Goal: Information Seeking & Learning: Find contact information

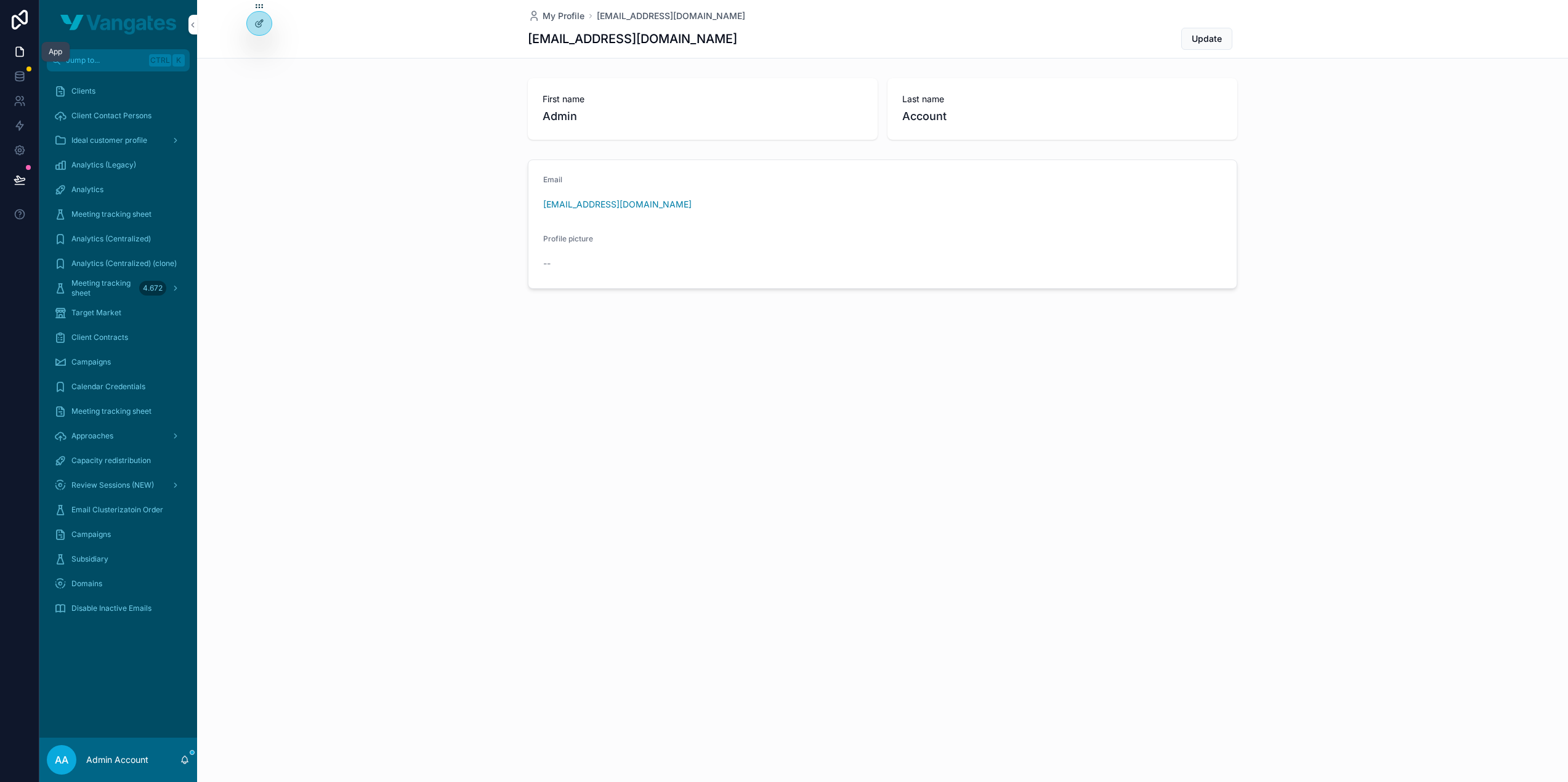
drag, startPoint x: 18, startPoint y: 55, endPoint x: 110, endPoint y: 162, distance: 141.1
click at [18, 55] on icon at bounding box center [20, 52] width 12 height 12
click at [412, 497] on div "My Profile admin@vangates.com admin@vangates.com Update First name Admin Last n…" at bounding box center [882, 391] width 1371 height 782
click at [255, 48] on icon at bounding box center [259, 49] width 10 height 10
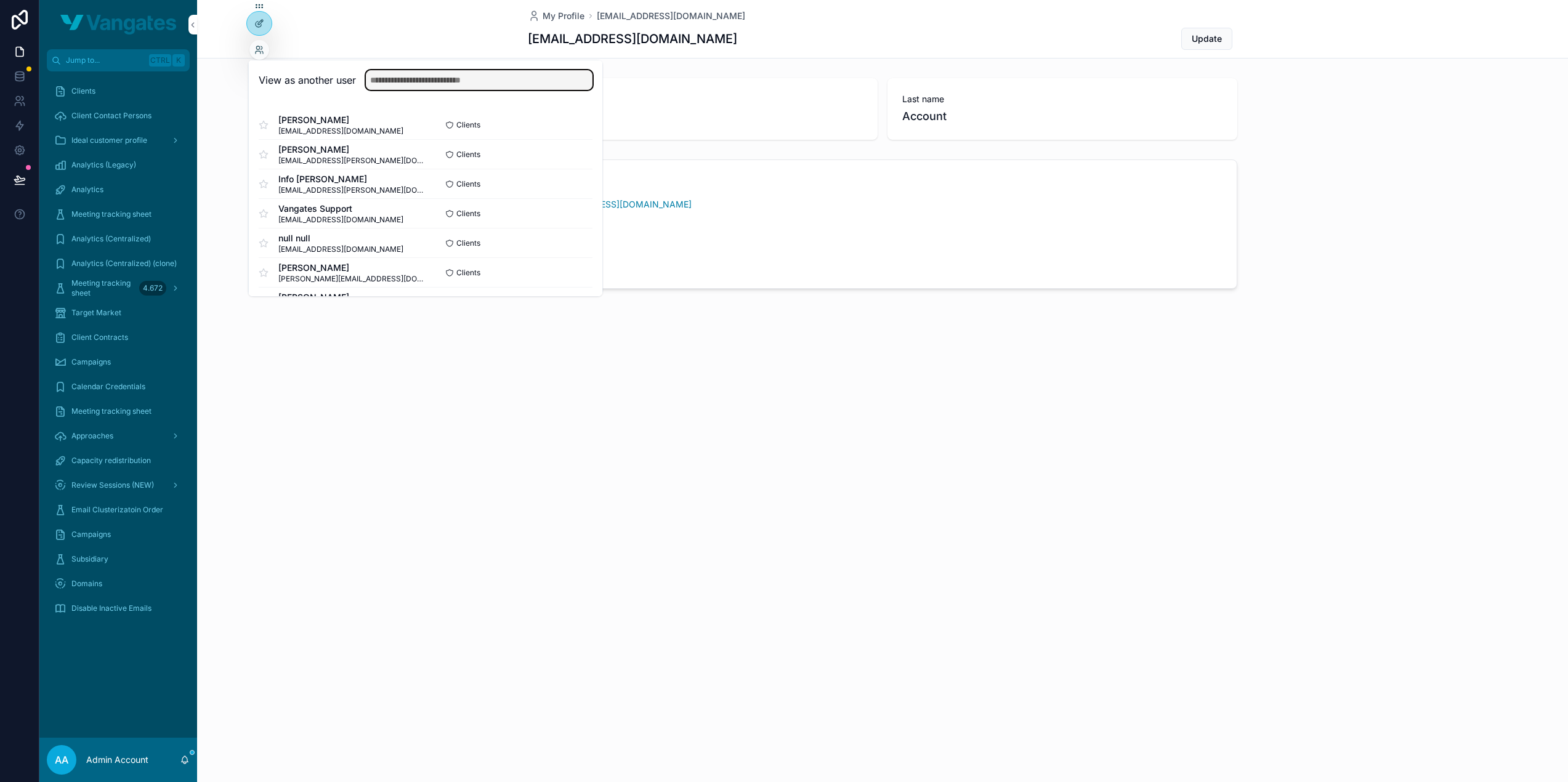
click at [485, 83] on input "text" at bounding box center [479, 80] width 227 height 20
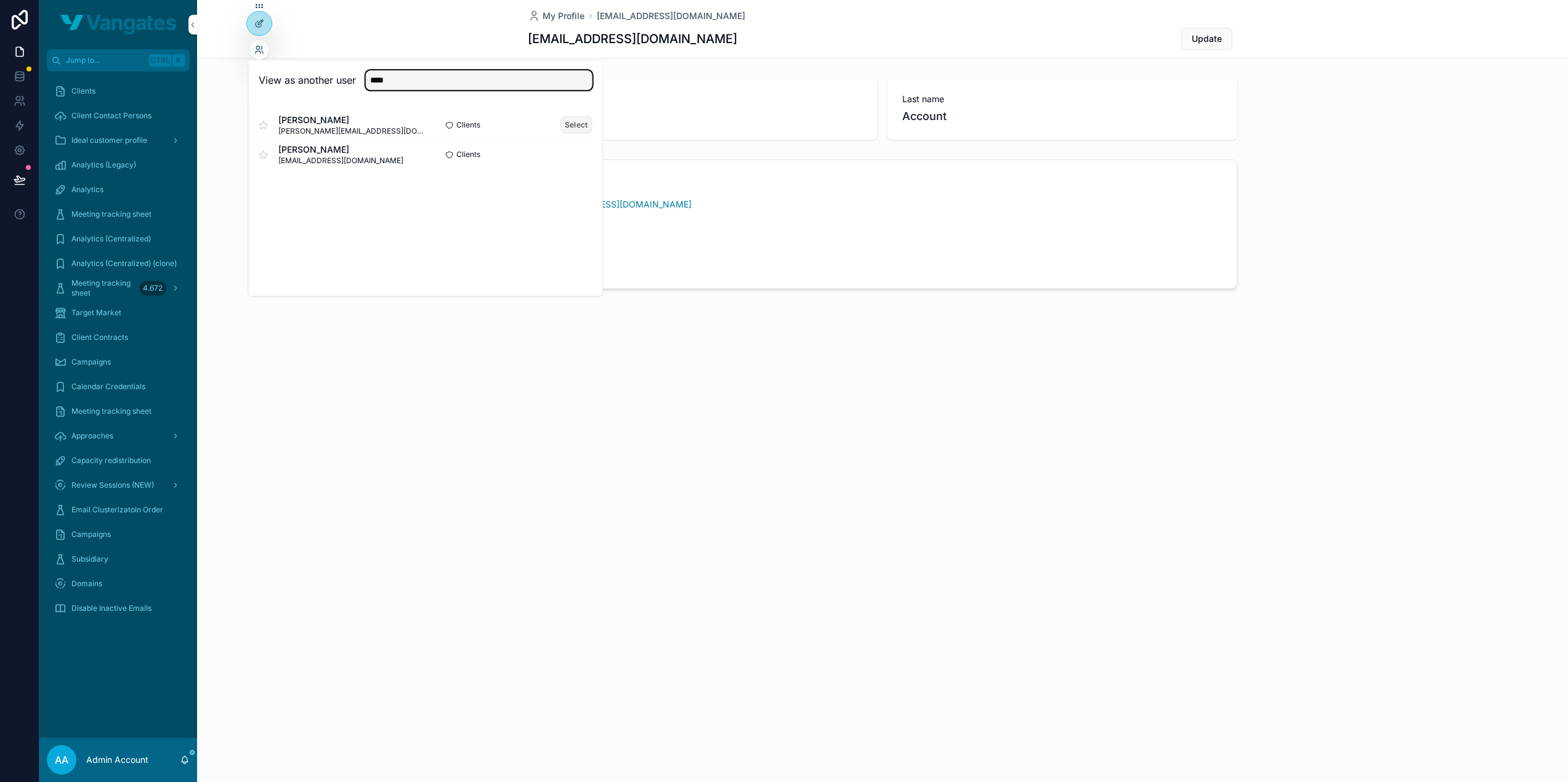
type input "****"
click at [568, 121] on button "Select" at bounding box center [576, 125] width 32 height 18
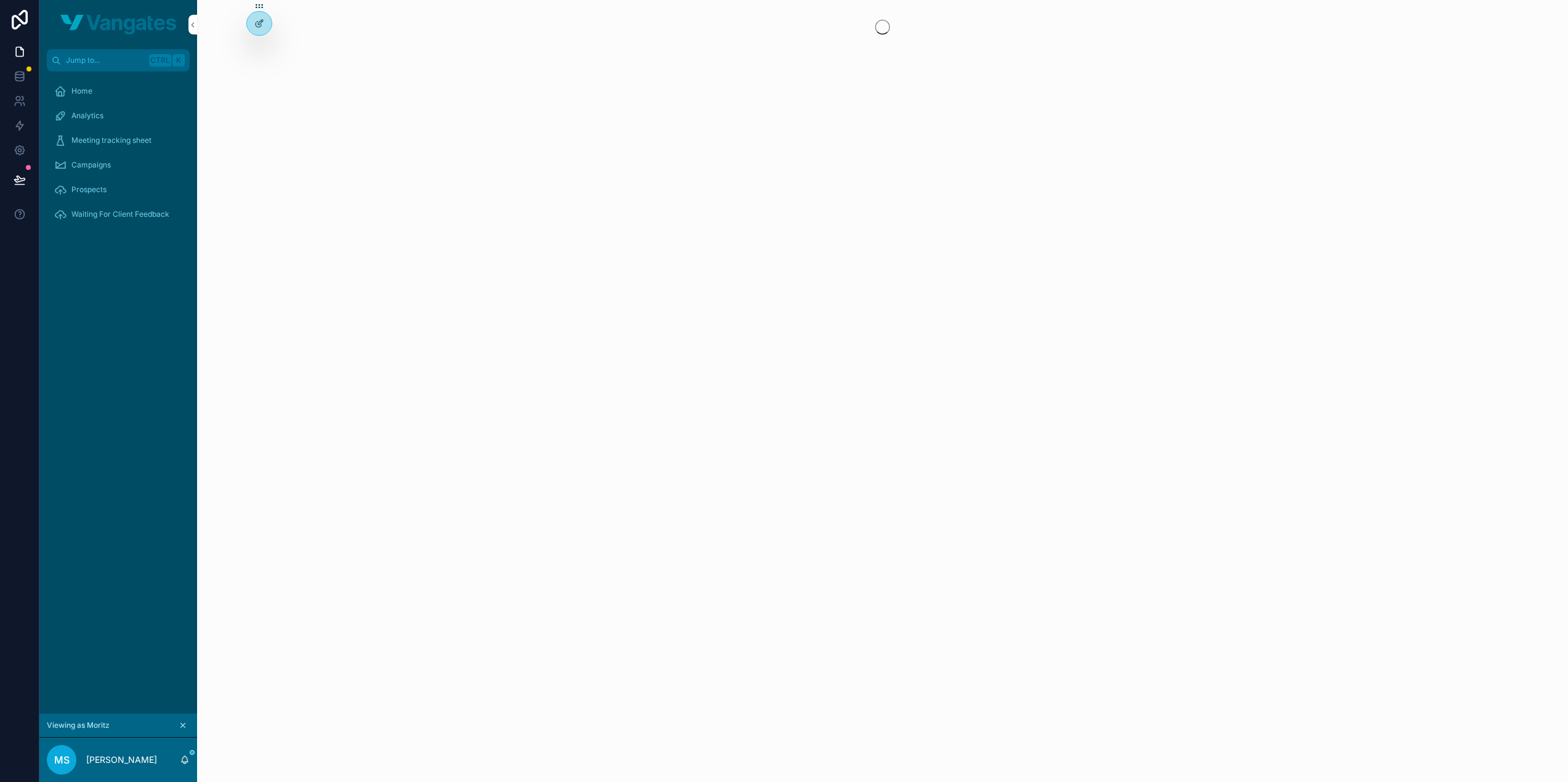
click at [106, 97] on div "Home" at bounding box center [117, 91] width 128 height 20
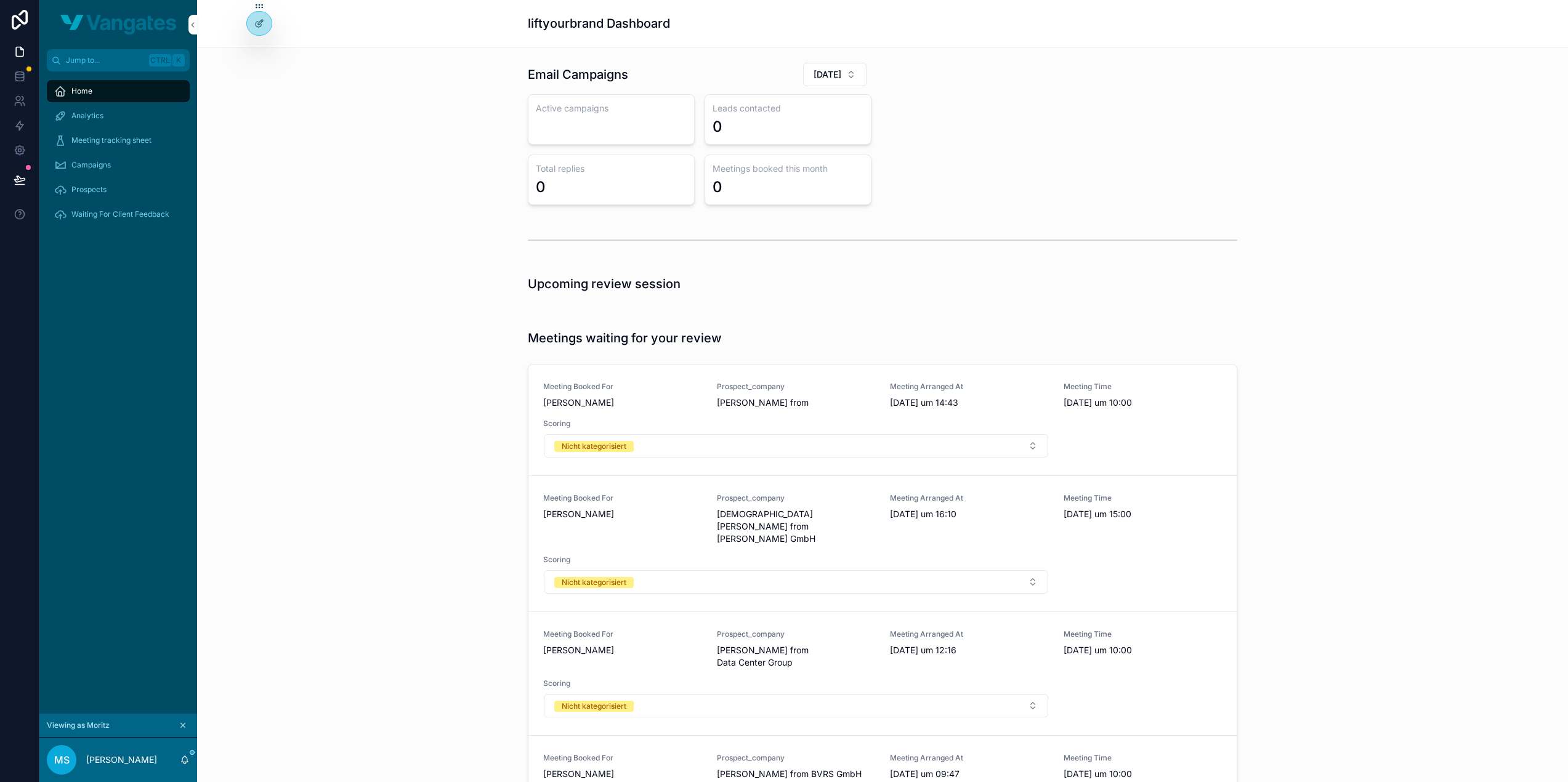
scroll to position [22, 0]
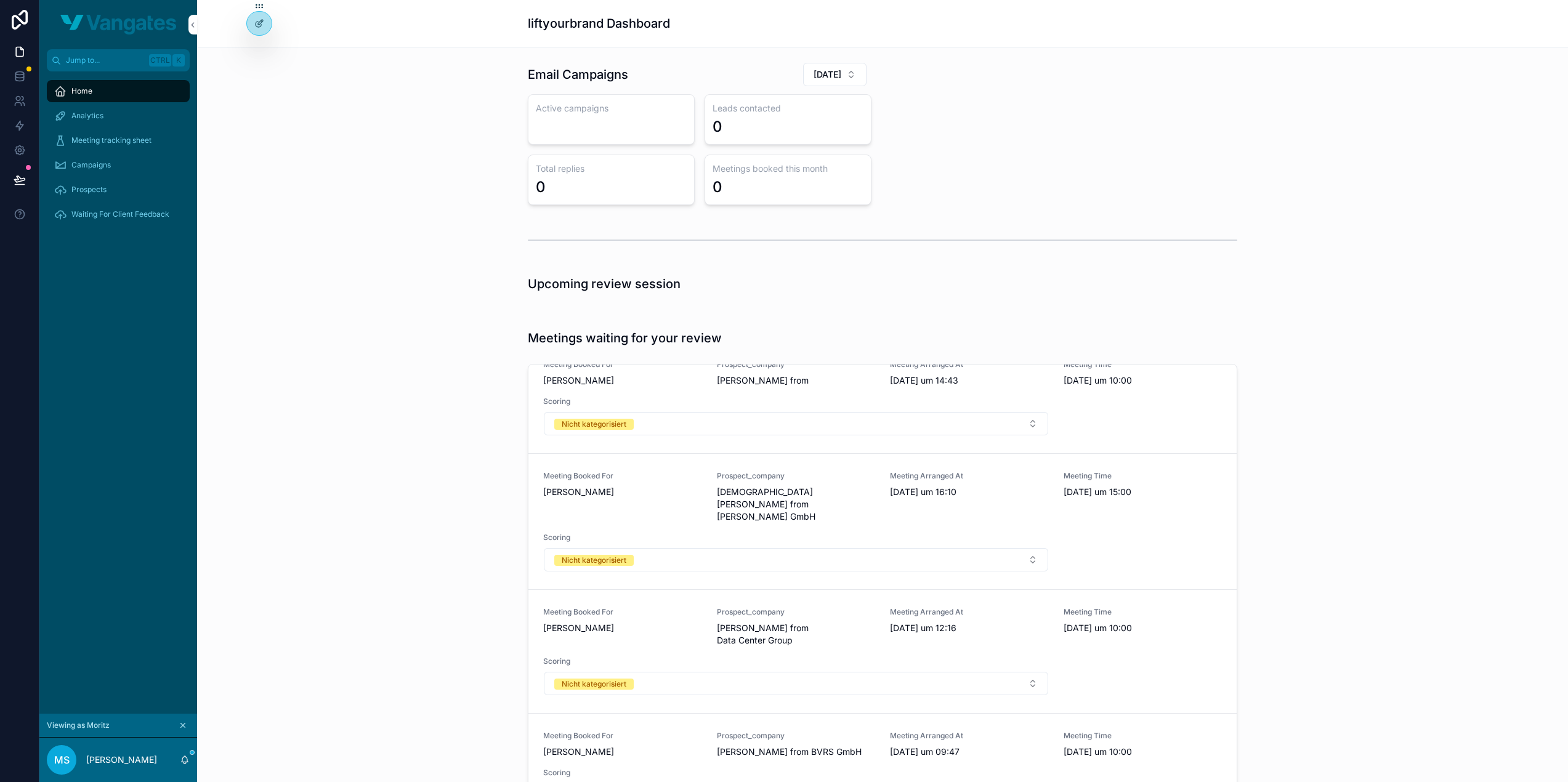
click at [779, 480] on div "Prospect_company [PERSON_NAME] from [PERSON_NAME] GmbH" at bounding box center [797, 497] width 159 height 52
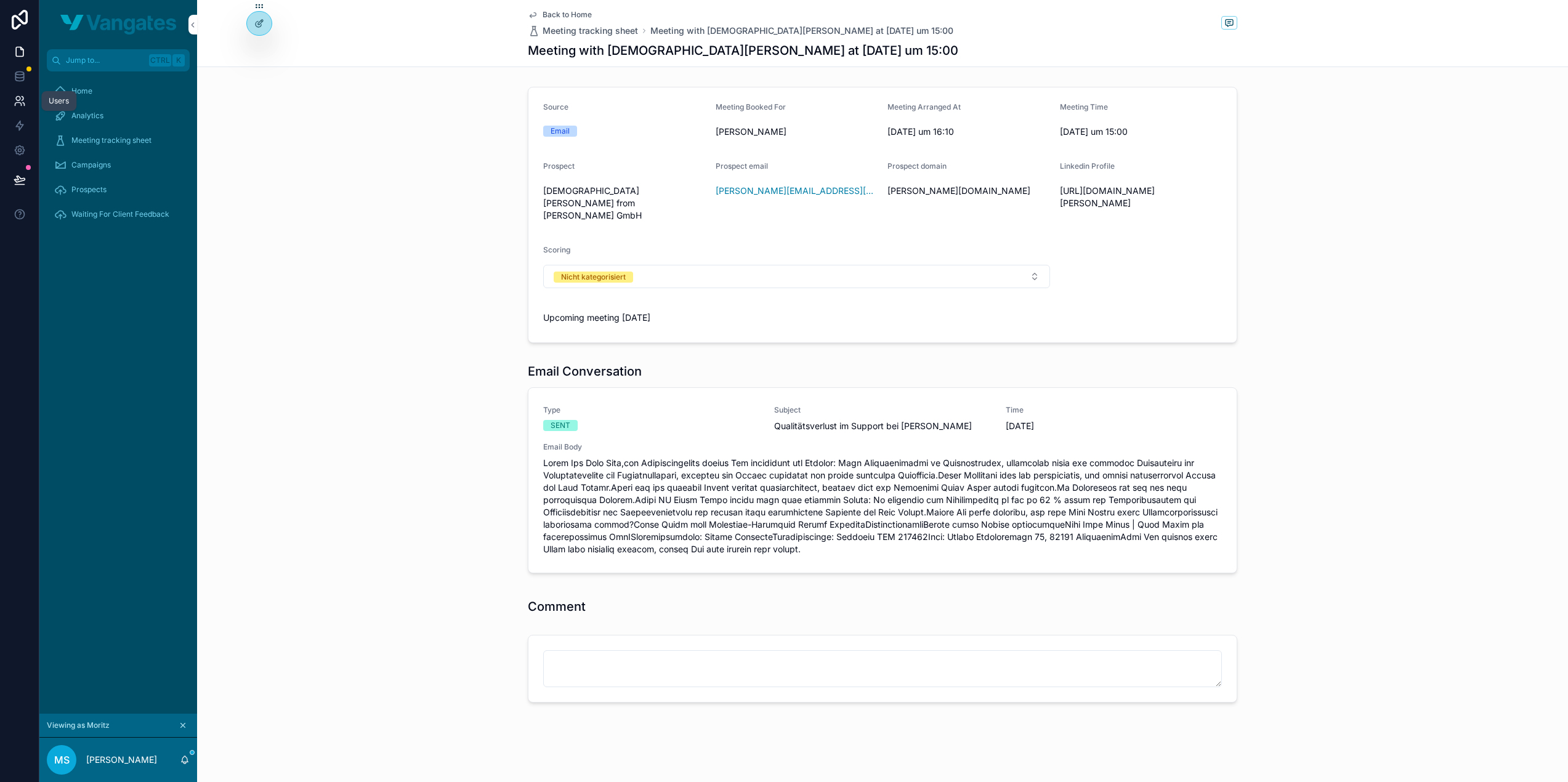
click at [16, 111] on link at bounding box center [19, 101] width 39 height 24
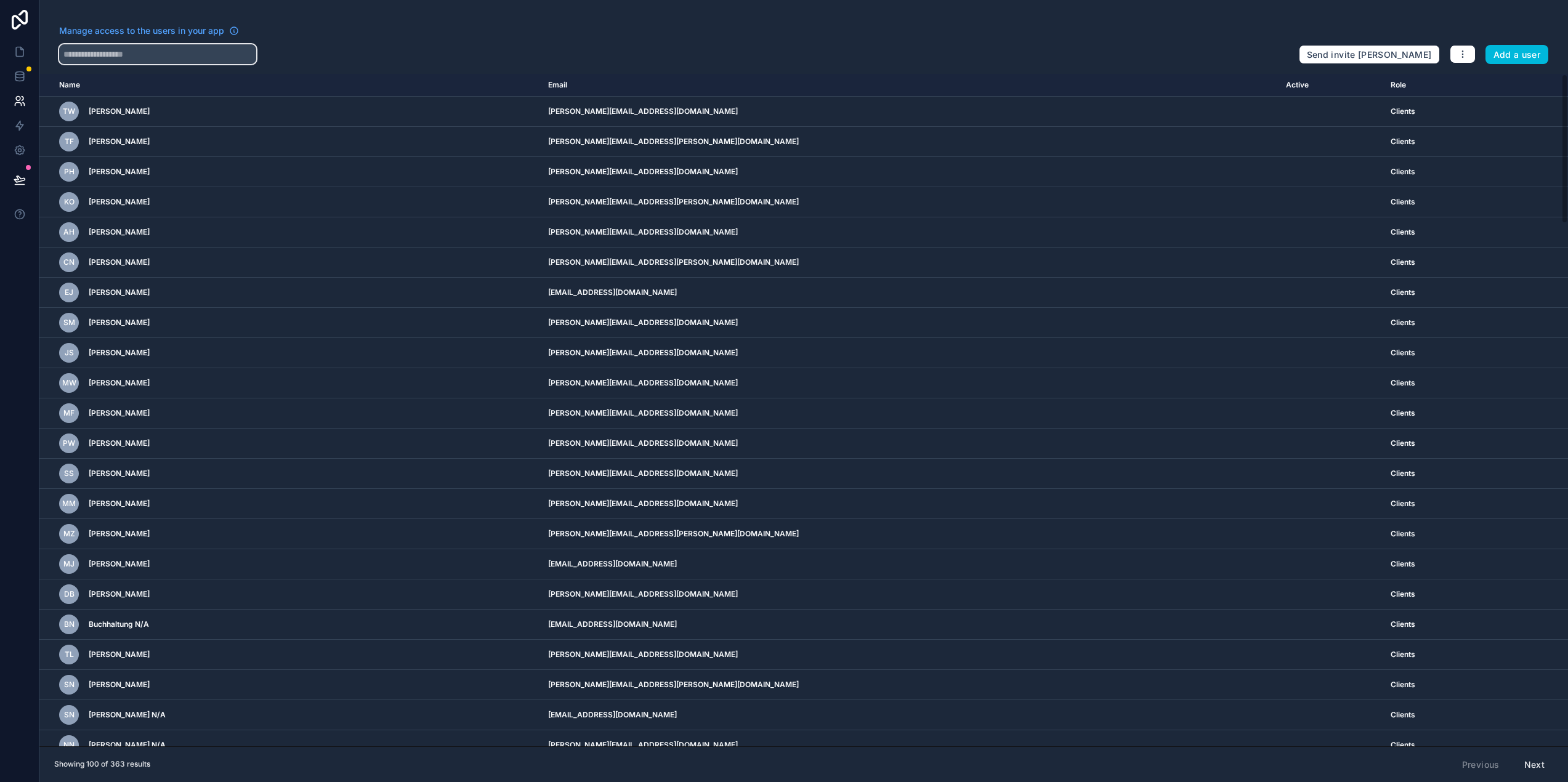
click at [187, 55] on input "text" at bounding box center [158, 54] width 197 height 20
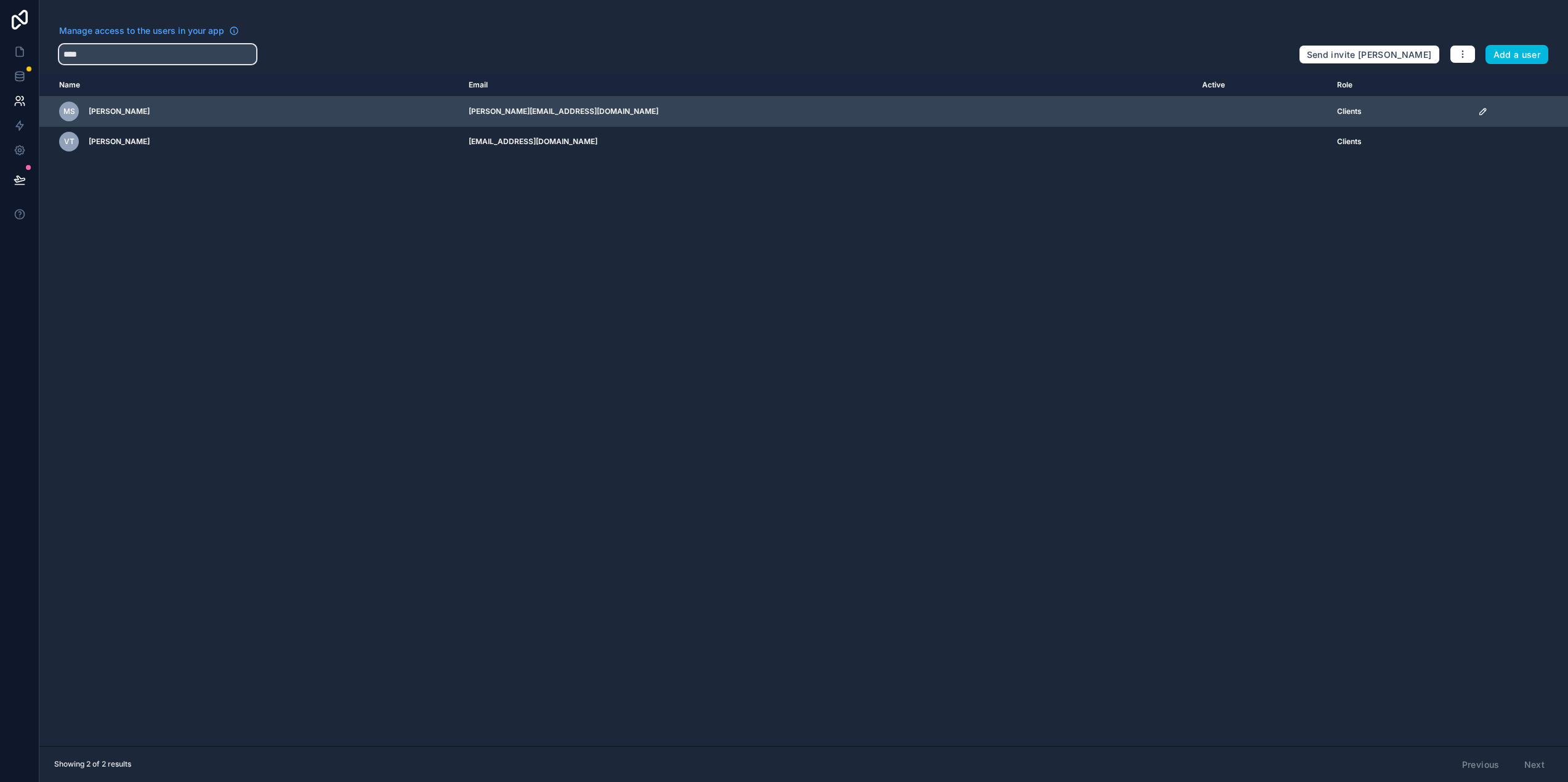
type input "****"
click at [1478, 115] on icon "scrollable content" at bounding box center [1482, 111] width 10 height 10
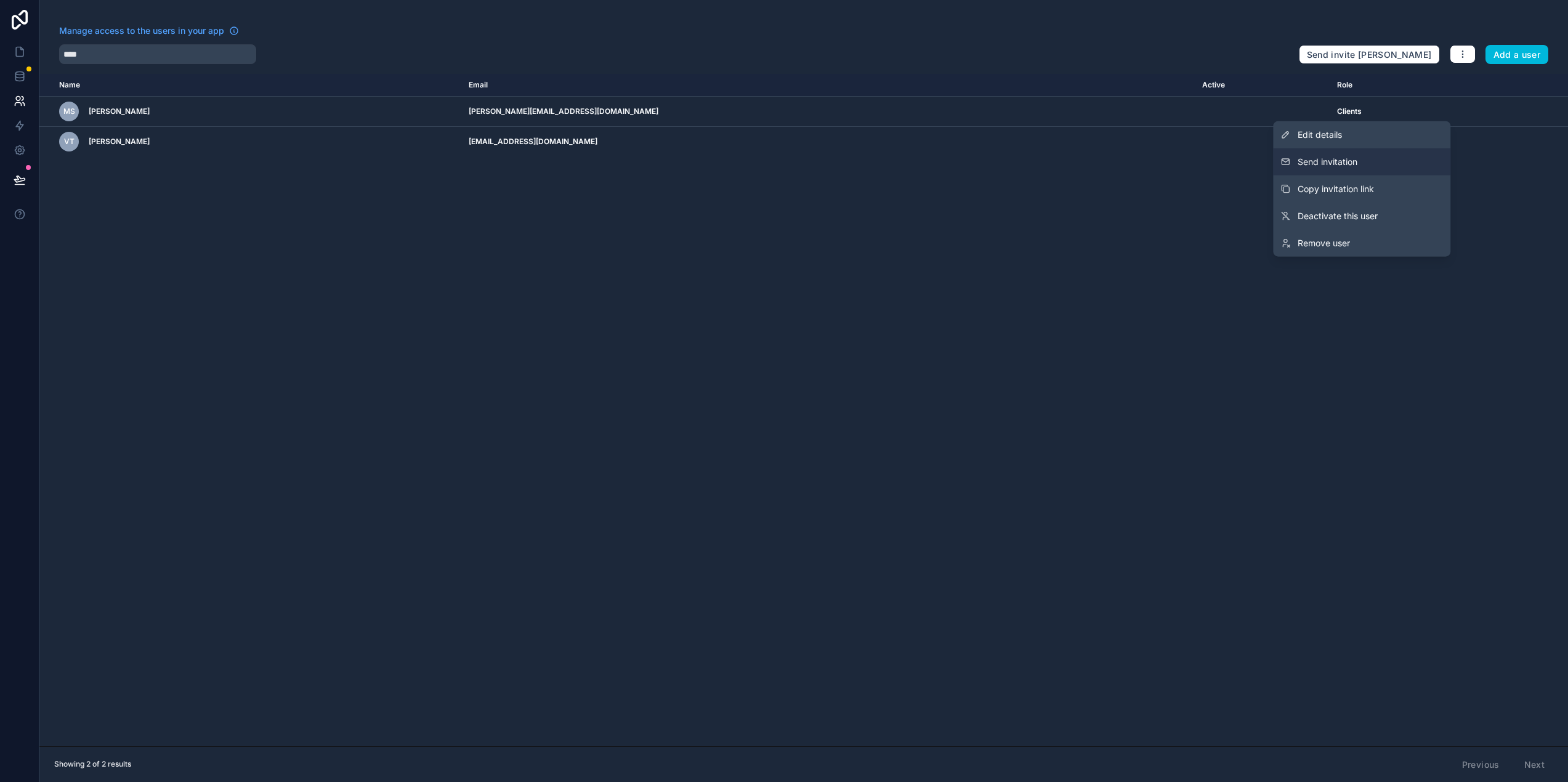
click at [1371, 161] on button "Send invitation" at bounding box center [1361, 162] width 177 height 27
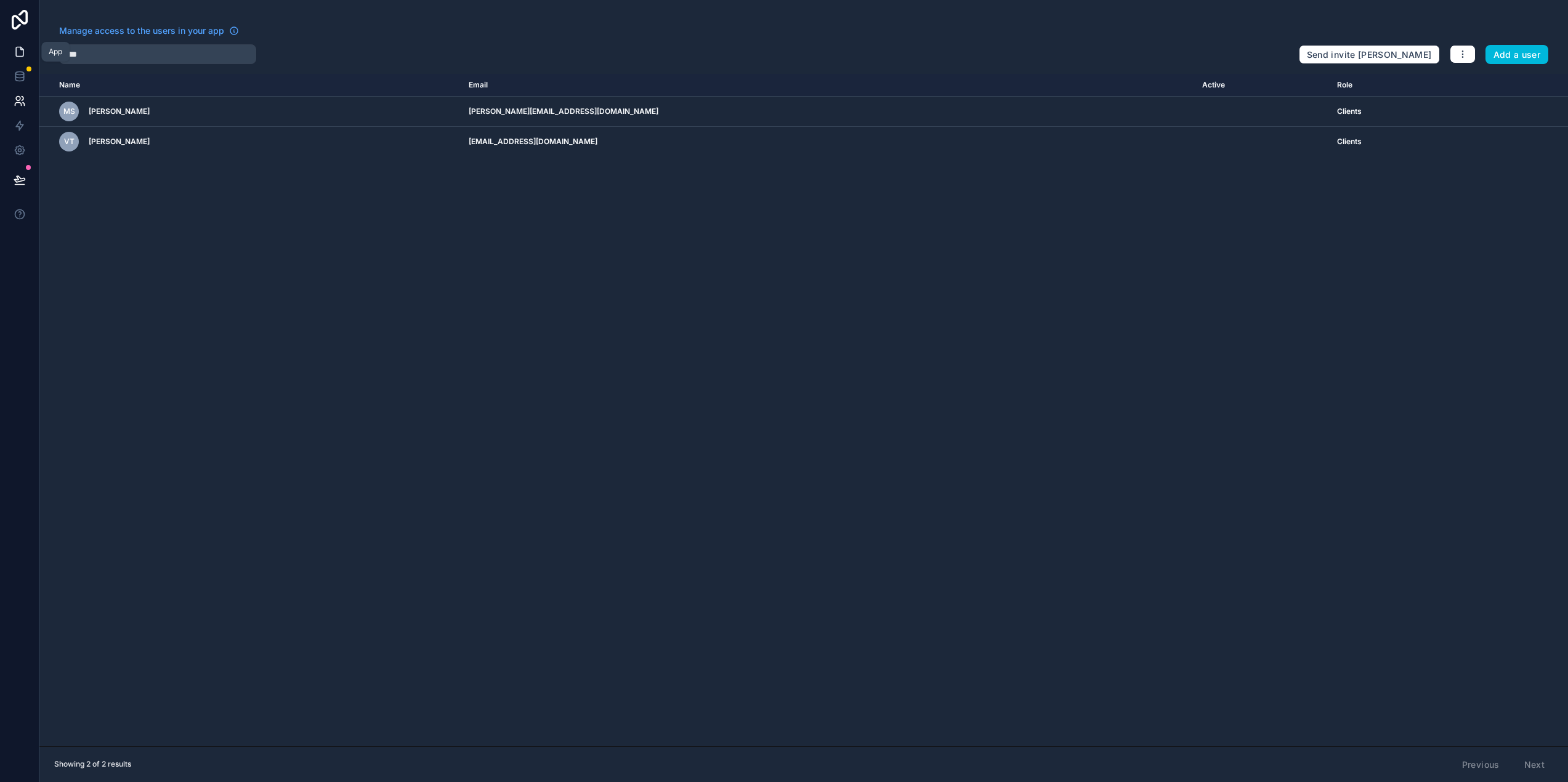
click at [26, 54] on link at bounding box center [19, 52] width 39 height 24
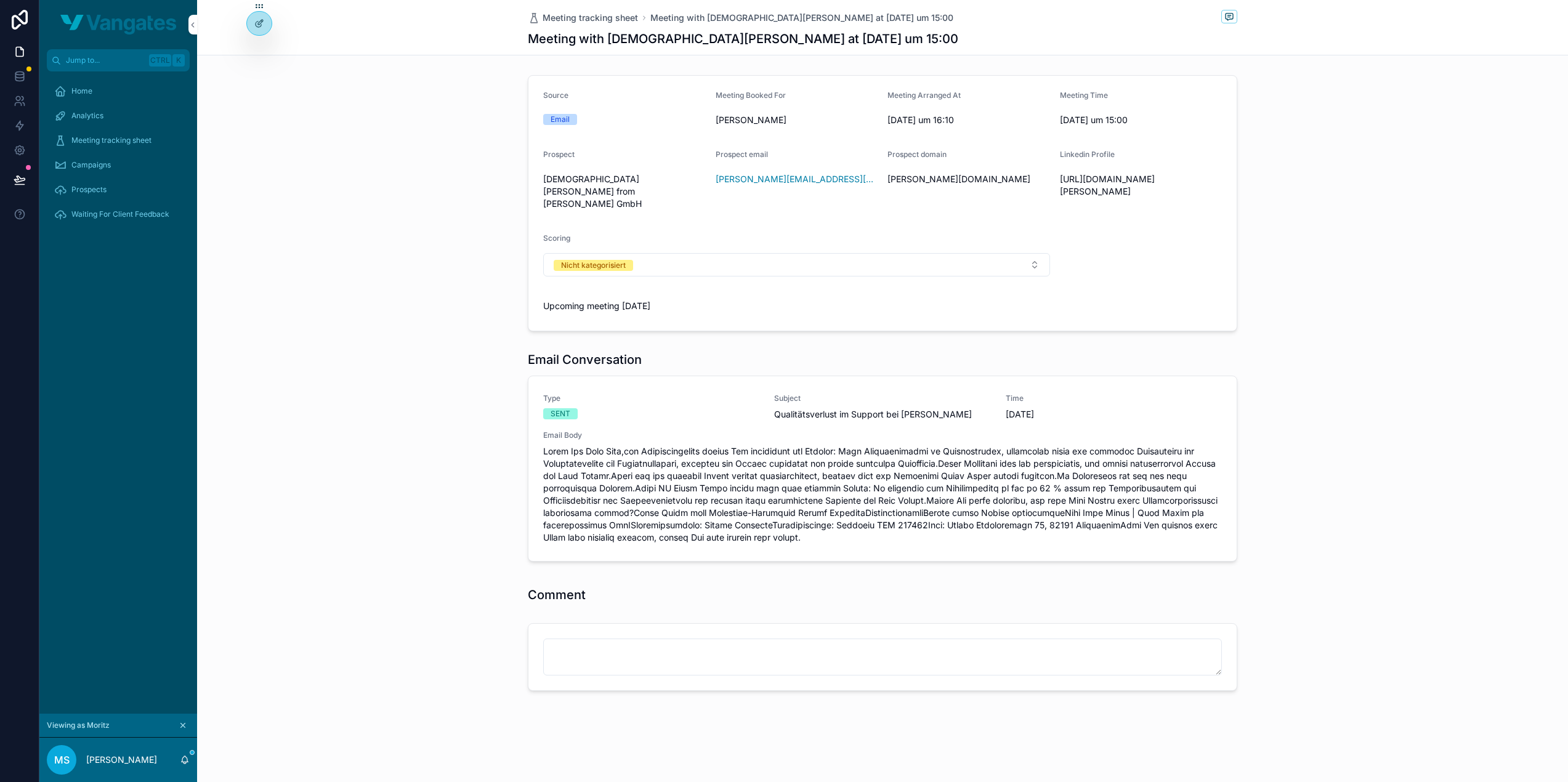
click at [124, 95] on div "Home" at bounding box center [117, 91] width 128 height 20
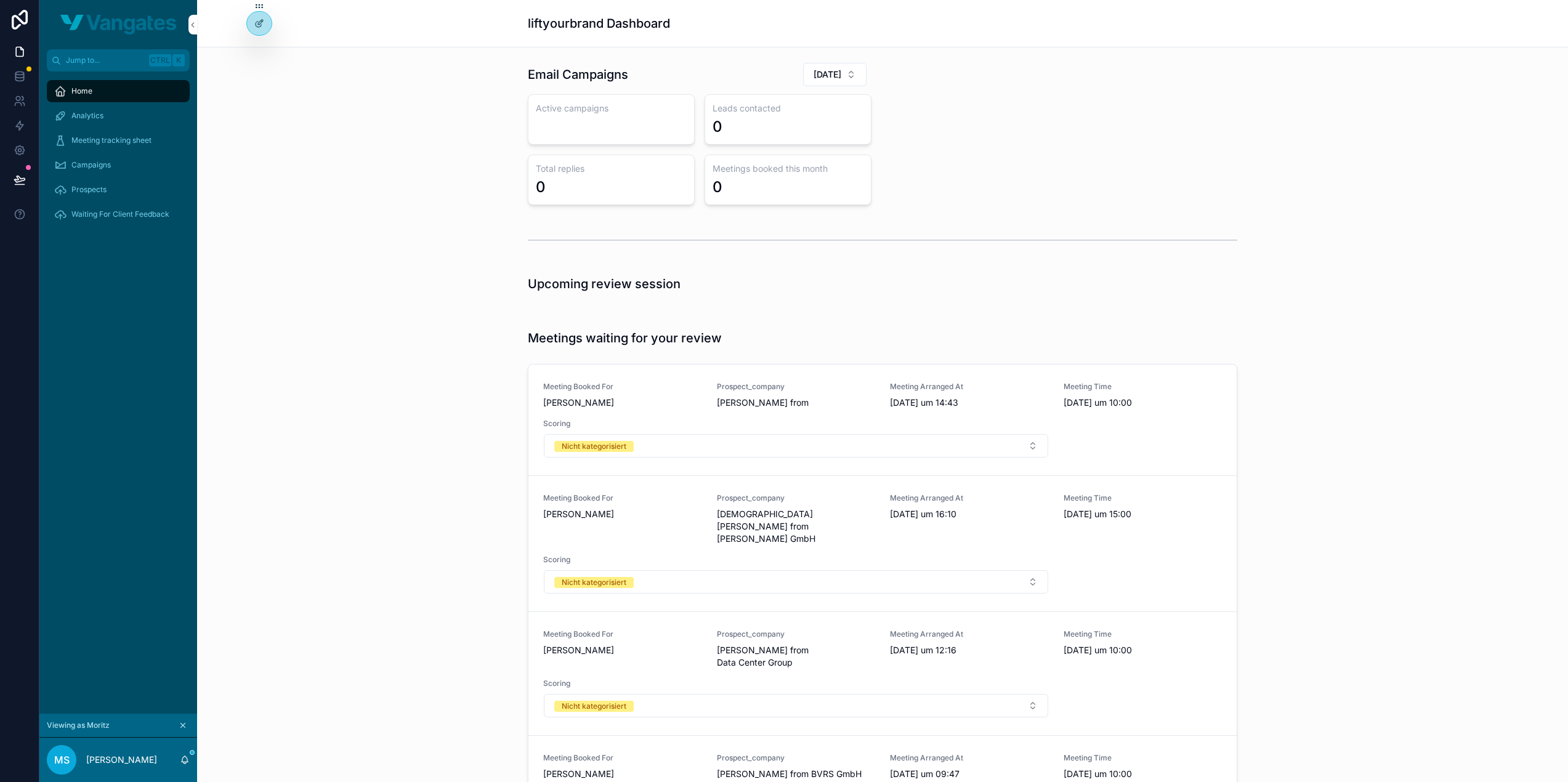
click at [788, 38] on div "liftyourbrand Dashboard" at bounding box center [882, 23] width 709 height 47
click at [806, 63] on button "July 2025" at bounding box center [834, 74] width 64 height 23
click at [811, 139] on div "October 2025" at bounding box center [823, 143] width 171 height 20
click at [113, 113] on div "Analytics" at bounding box center [117, 116] width 128 height 20
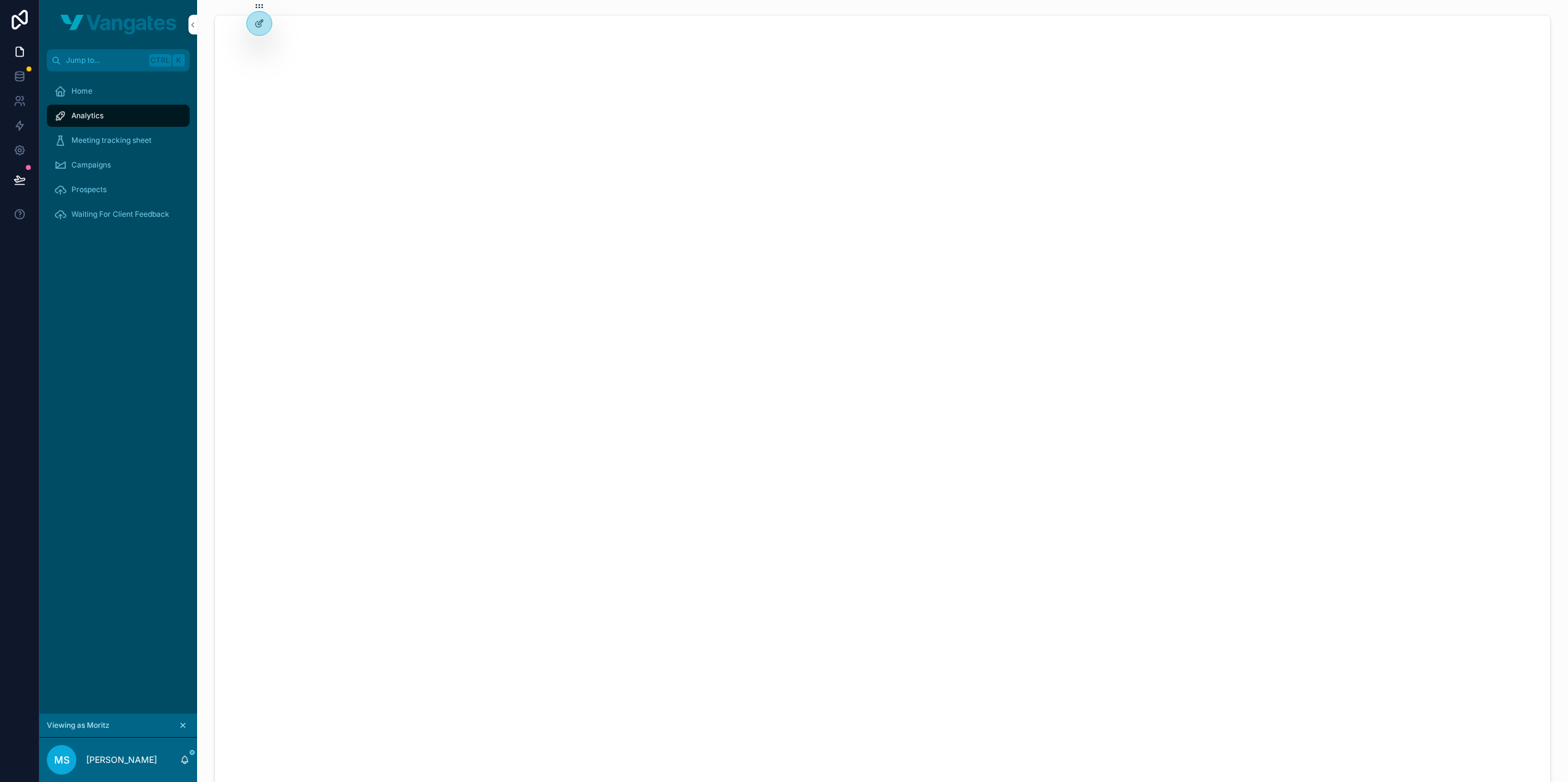
click at [127, 139] on span "Meeting tracking sheet" at bounding box center [111, 140] width 80 height 10
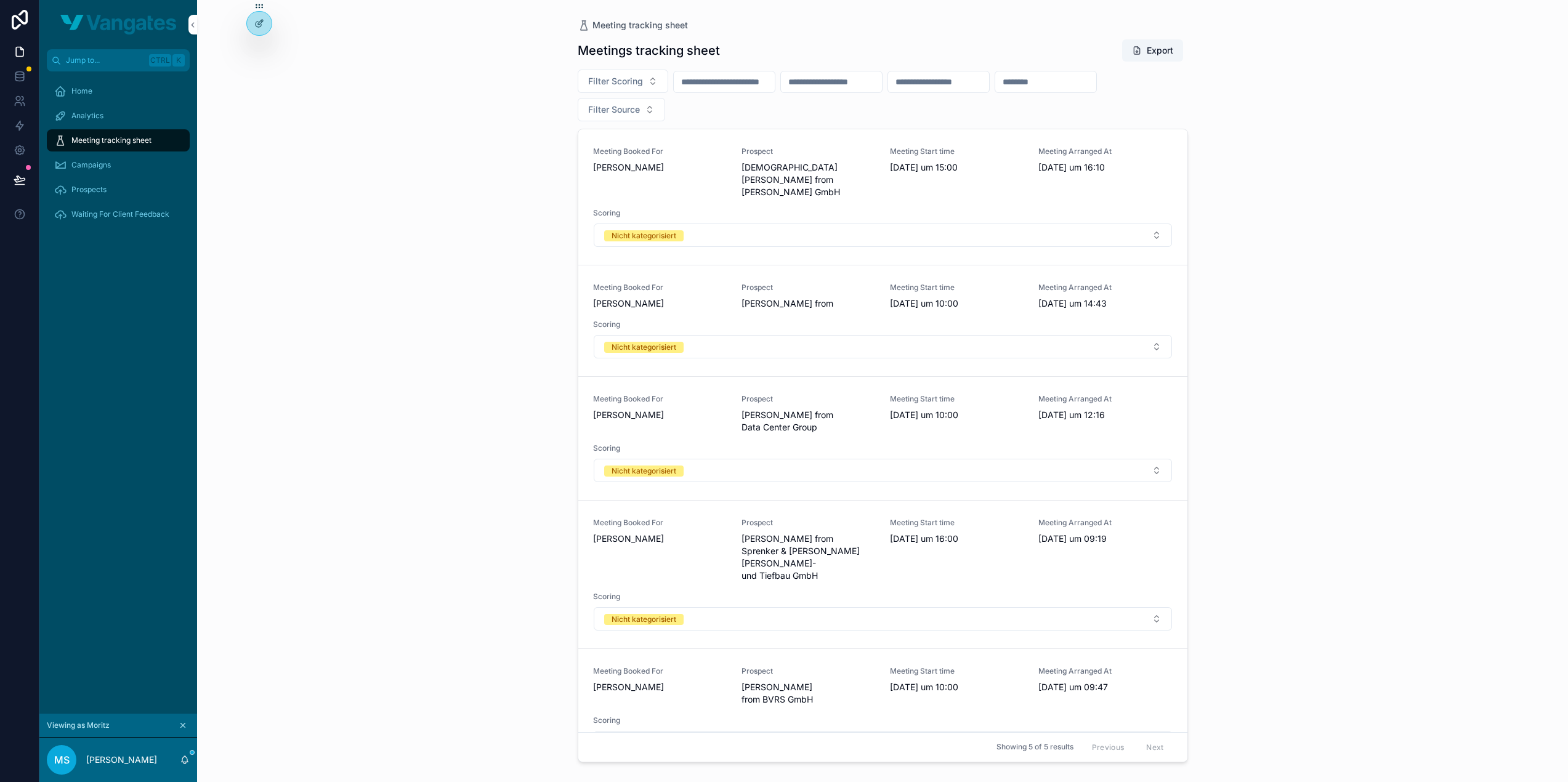
click at [340, 74] on div "Meeting tracking sheet Meetings tracking sheet Export Filter Scoring Filter Sou…" at bounding box center [882, 391] width 1371 height 782
click at [806, 297] on span "Markus Miehling from" at bounding box center [808, 303] width 133 height 12
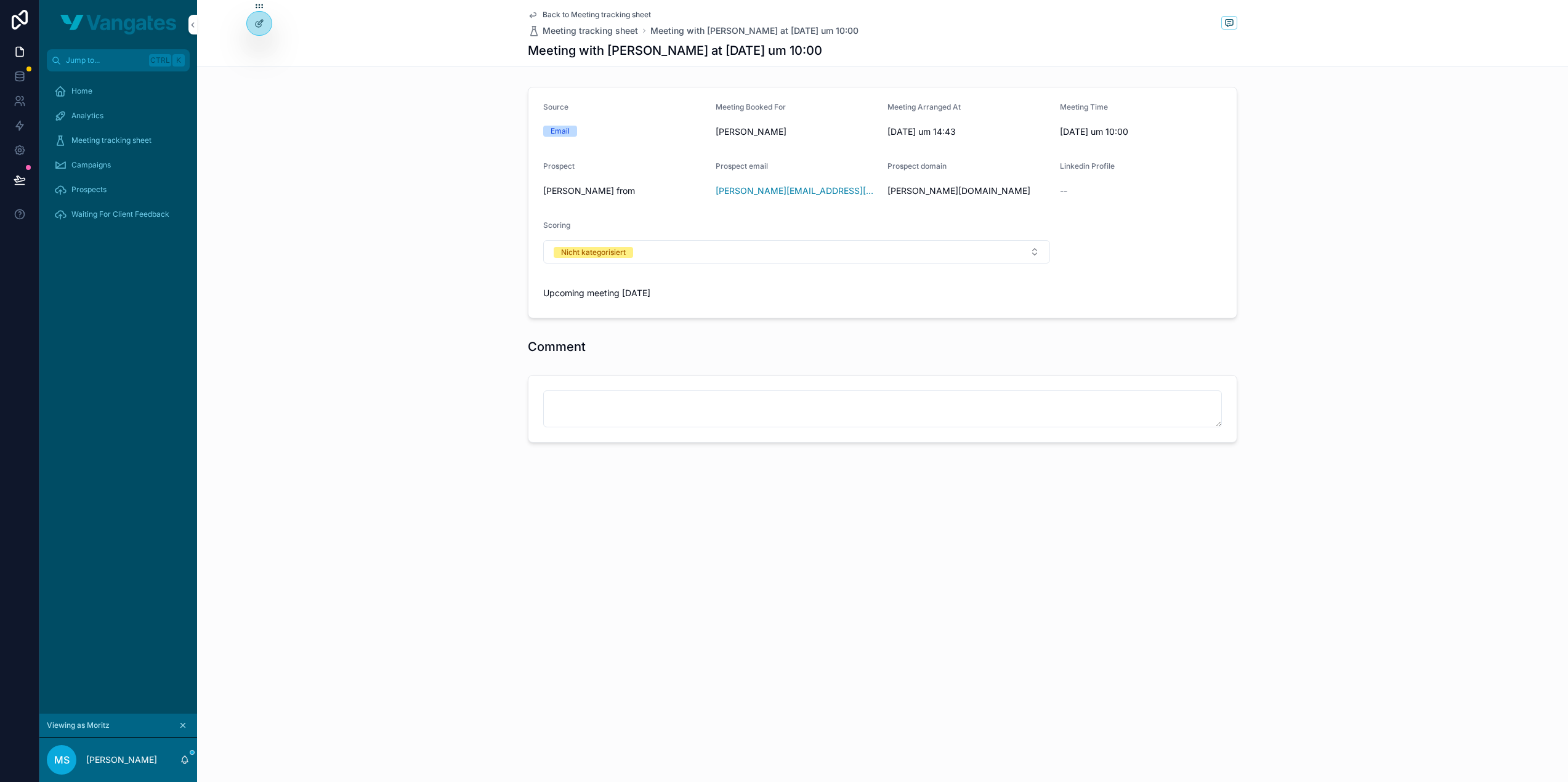
click at [103, 170] on div "Campaigns" at bounding box center [117, 165] width 128 height 20
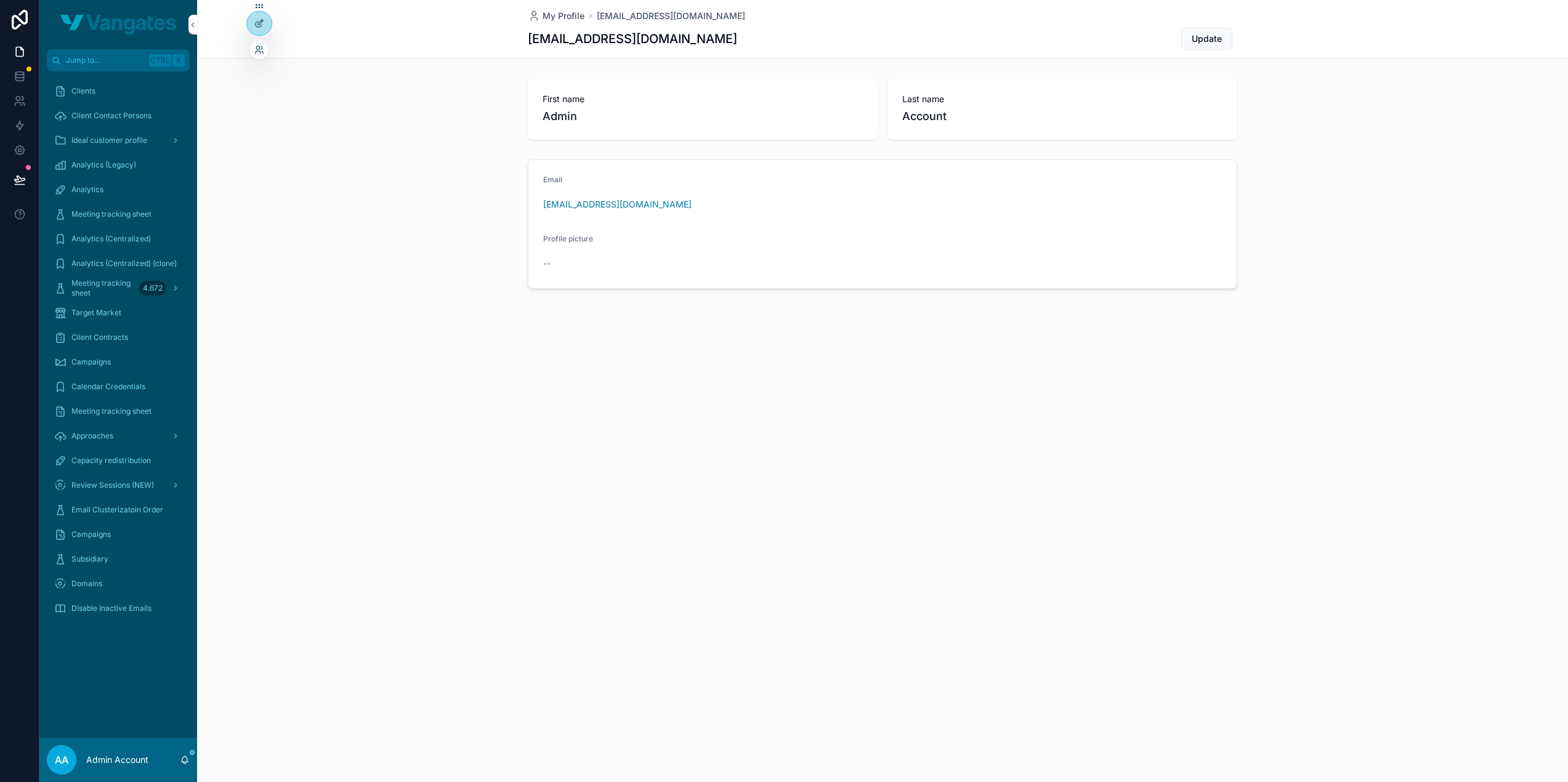
click at [259, 41] on div at bounding box center [259, 50] width 20 height 20
click at [259, 49] on icon at bounding box center [259, 49] width 10 height 10
click at [435, 90] on div "View as another user" at bounding box center [425, 80] width 353 height 40
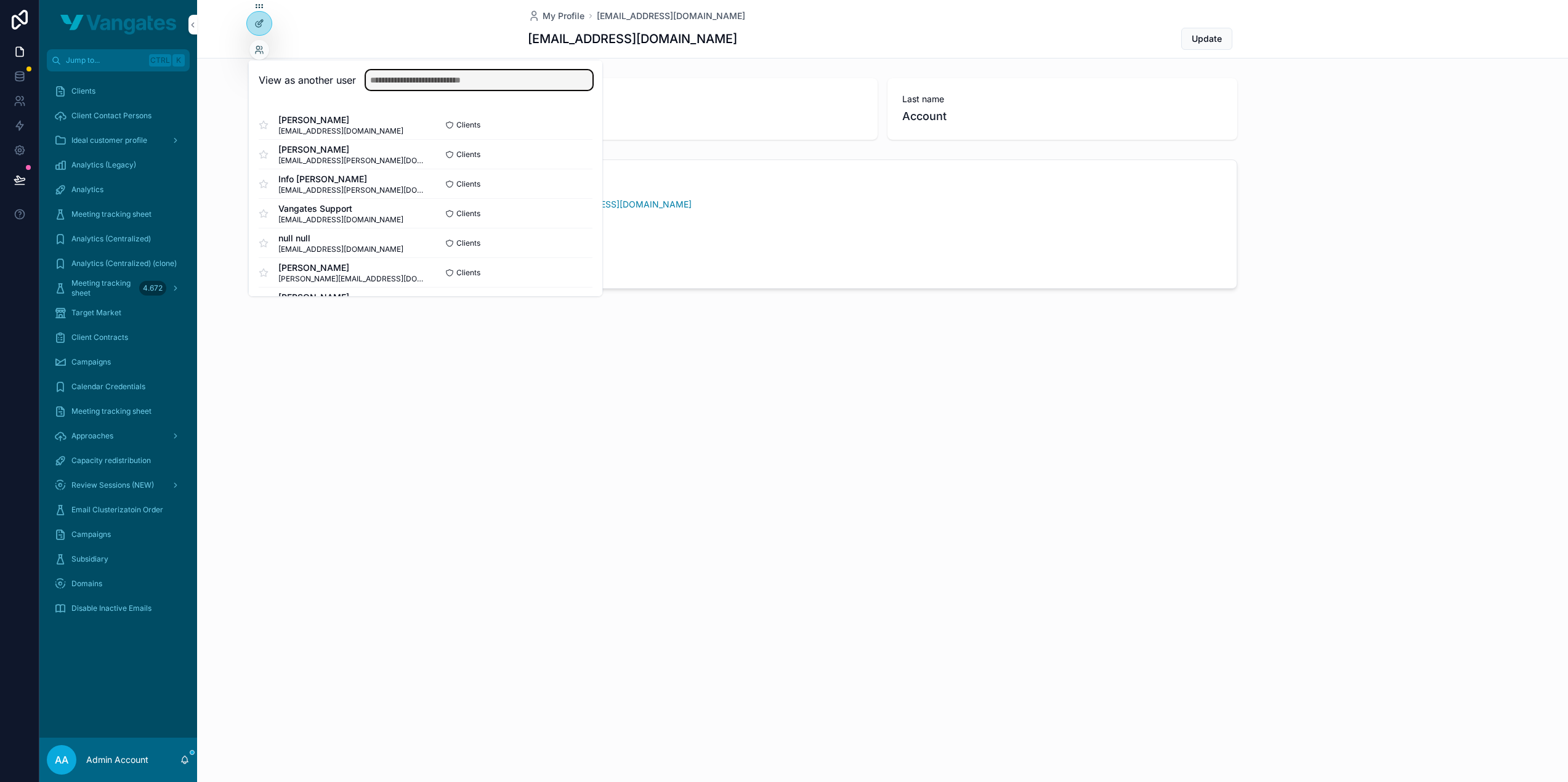
click at [441, 79] on input "text" at bounding box center [479, 80] width 227 height 20
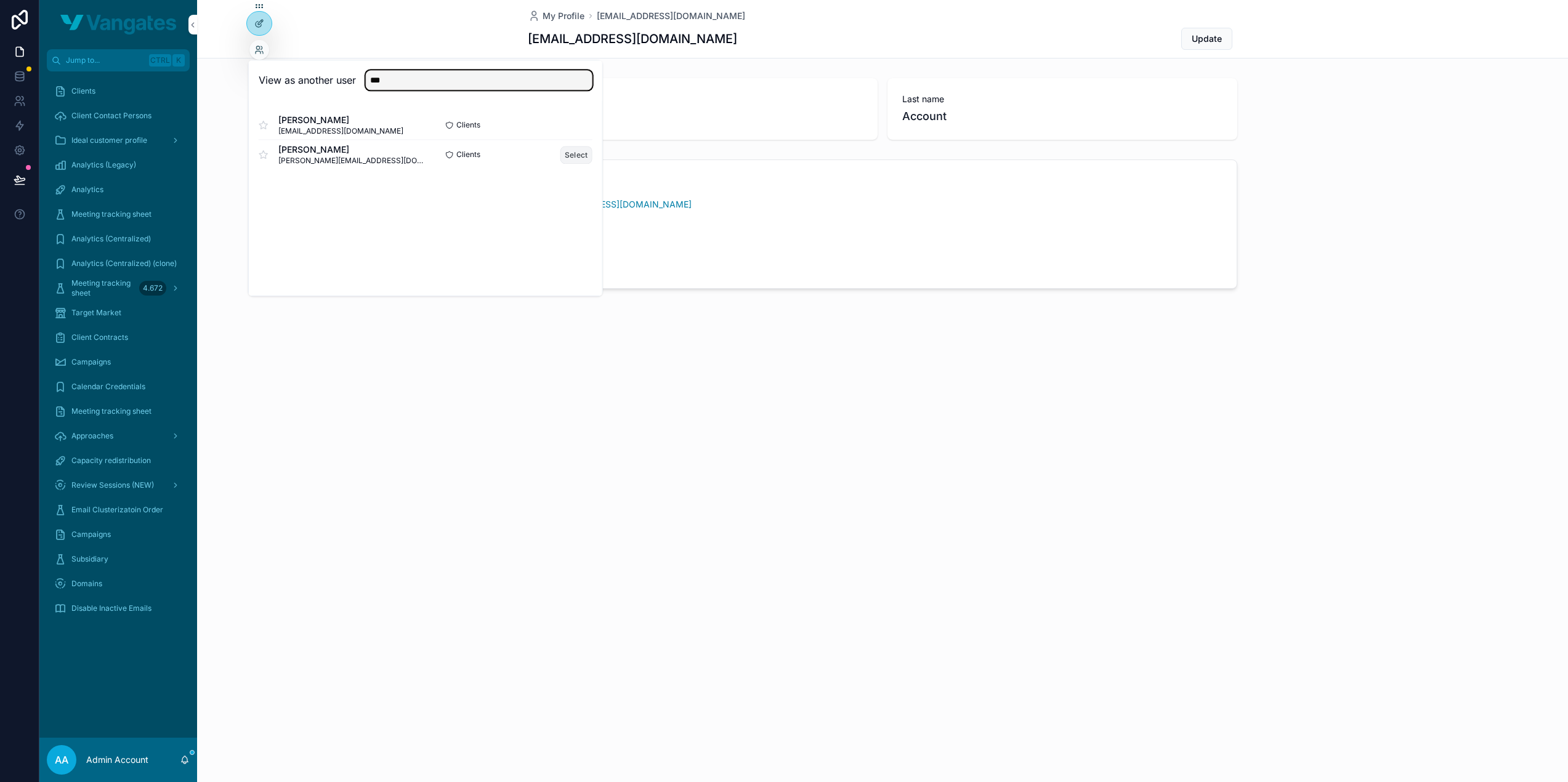
type input "***"
click at [572, 152] on button "Select" at bounding box center [576, 155] width 32 height 18
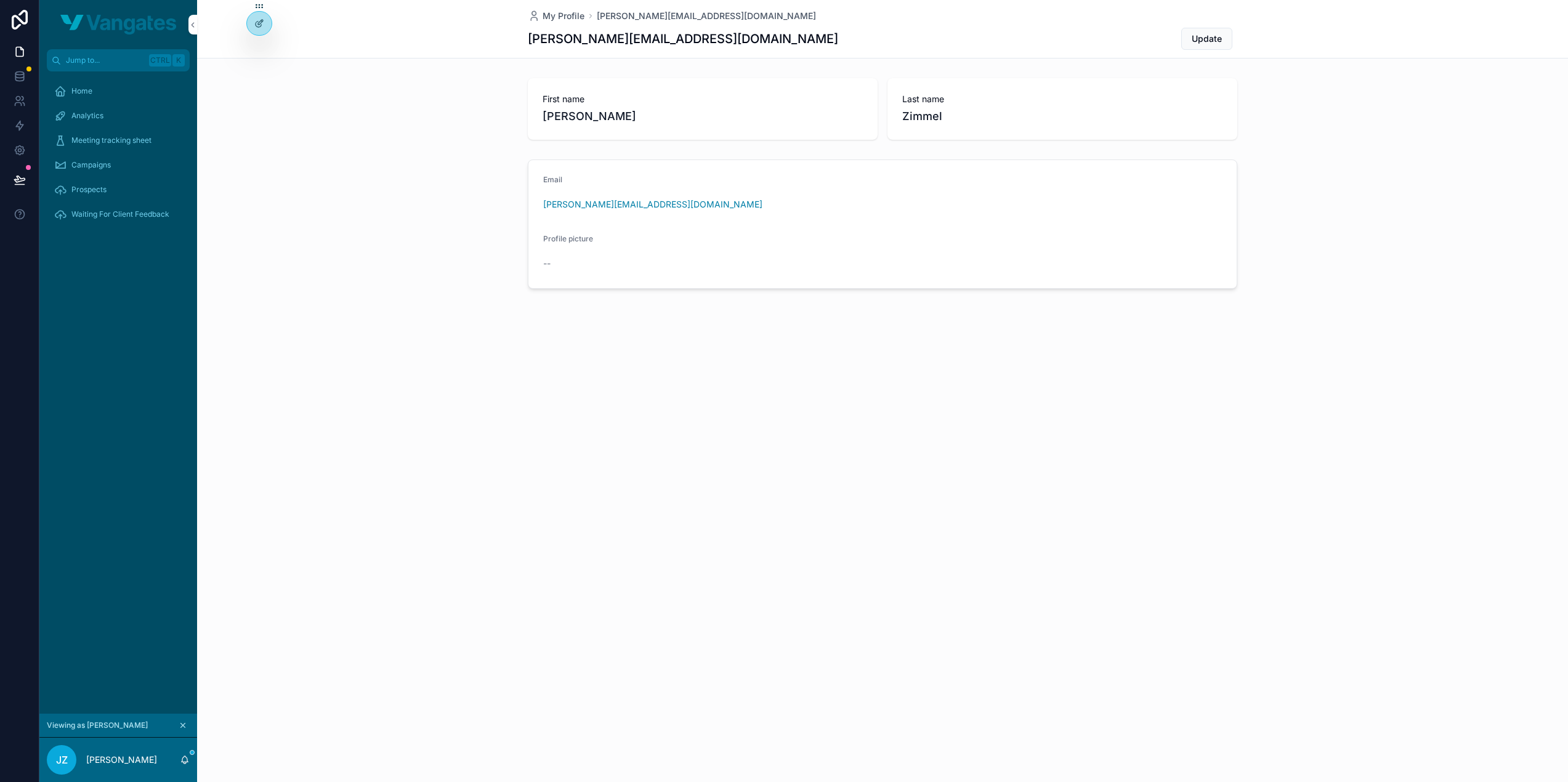
click at [130, 193] on div "Prospects" at bounding box center [117, 189] width 128 height 20
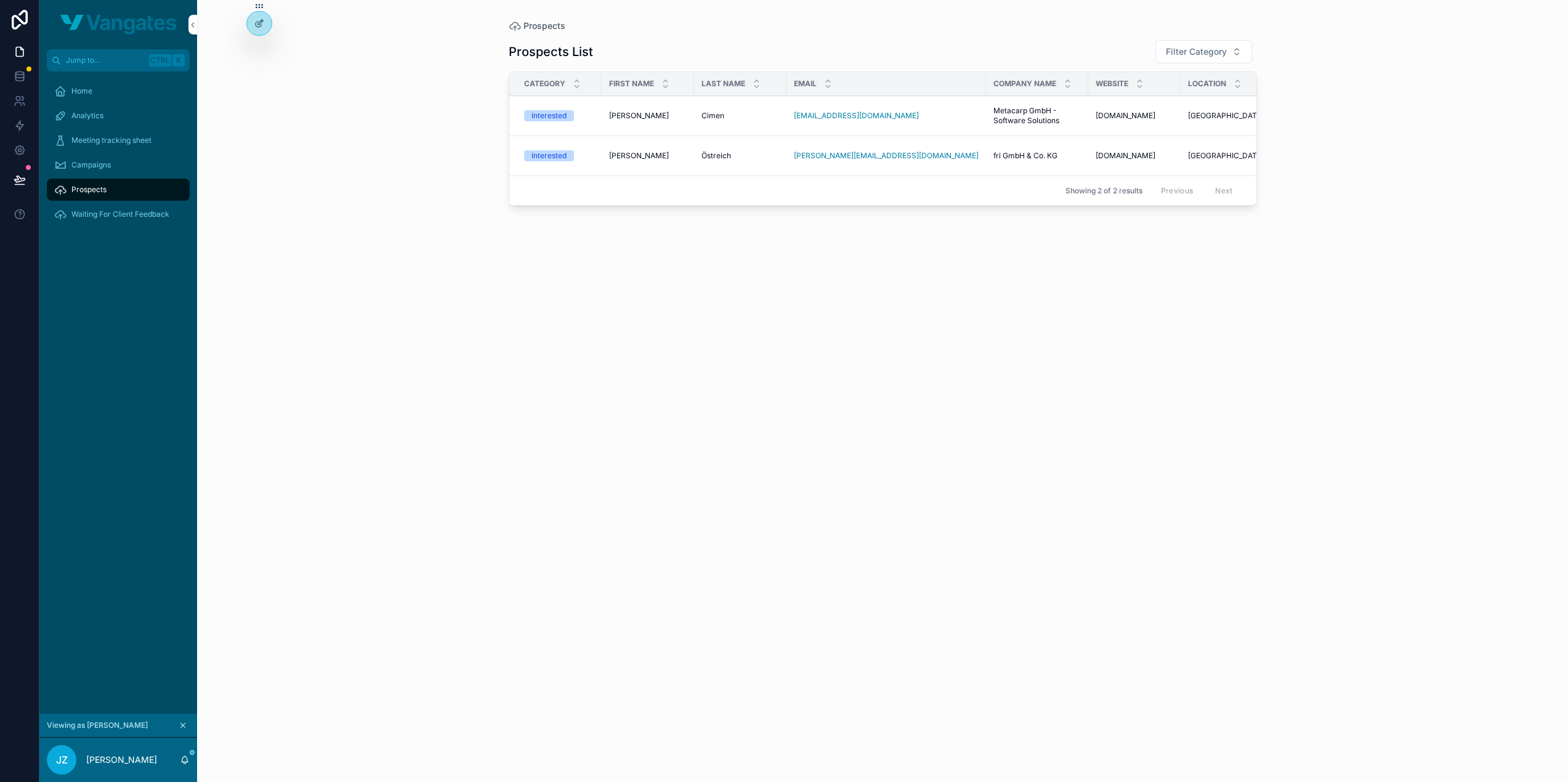
click at [712, 113] on span "Cimen" at bounding box center [712, 115] width 23 height 10
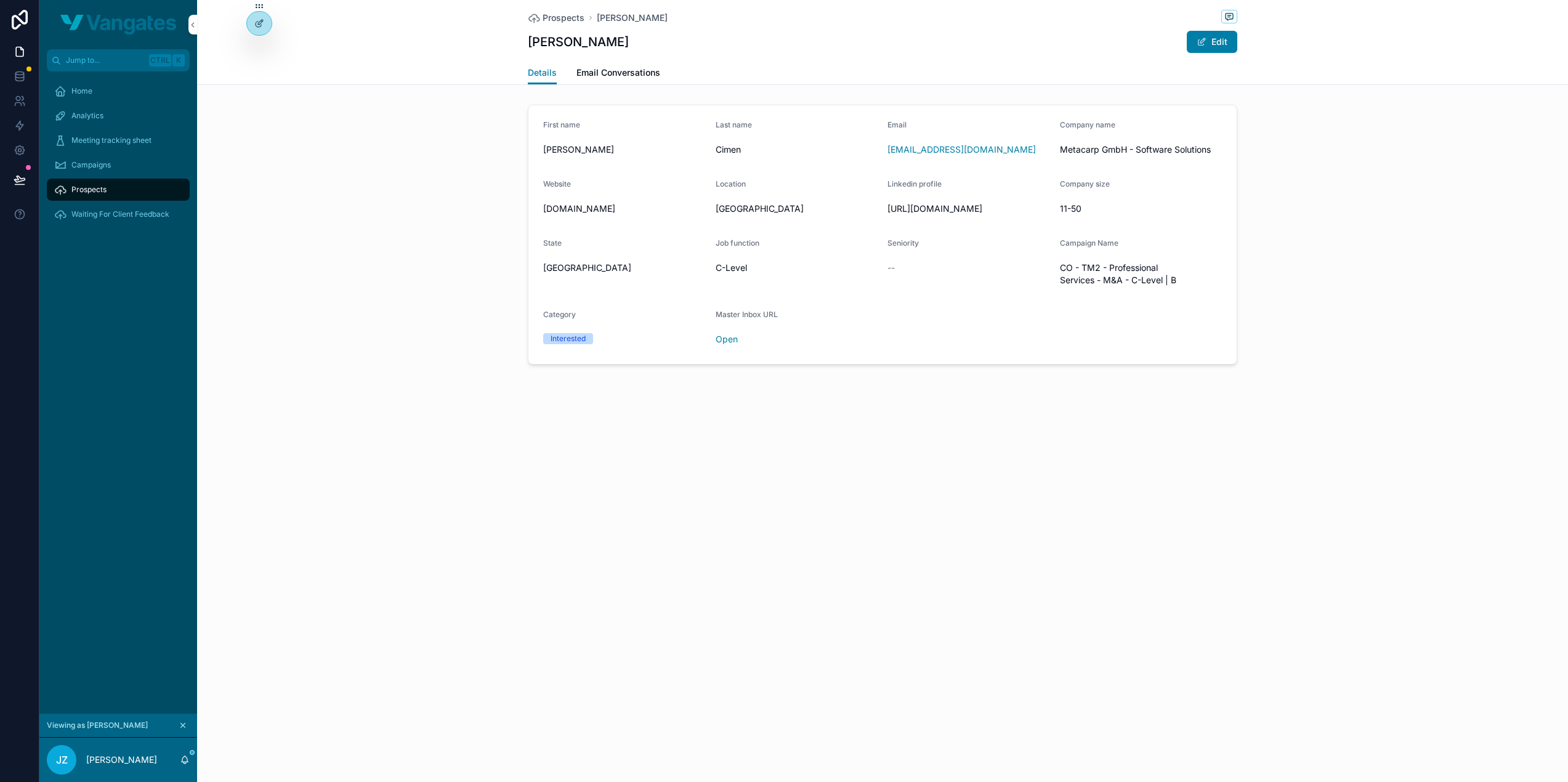
click at [633, 80] on link "Email Conversations" at bounding box center [618, 74] width 83 height 24
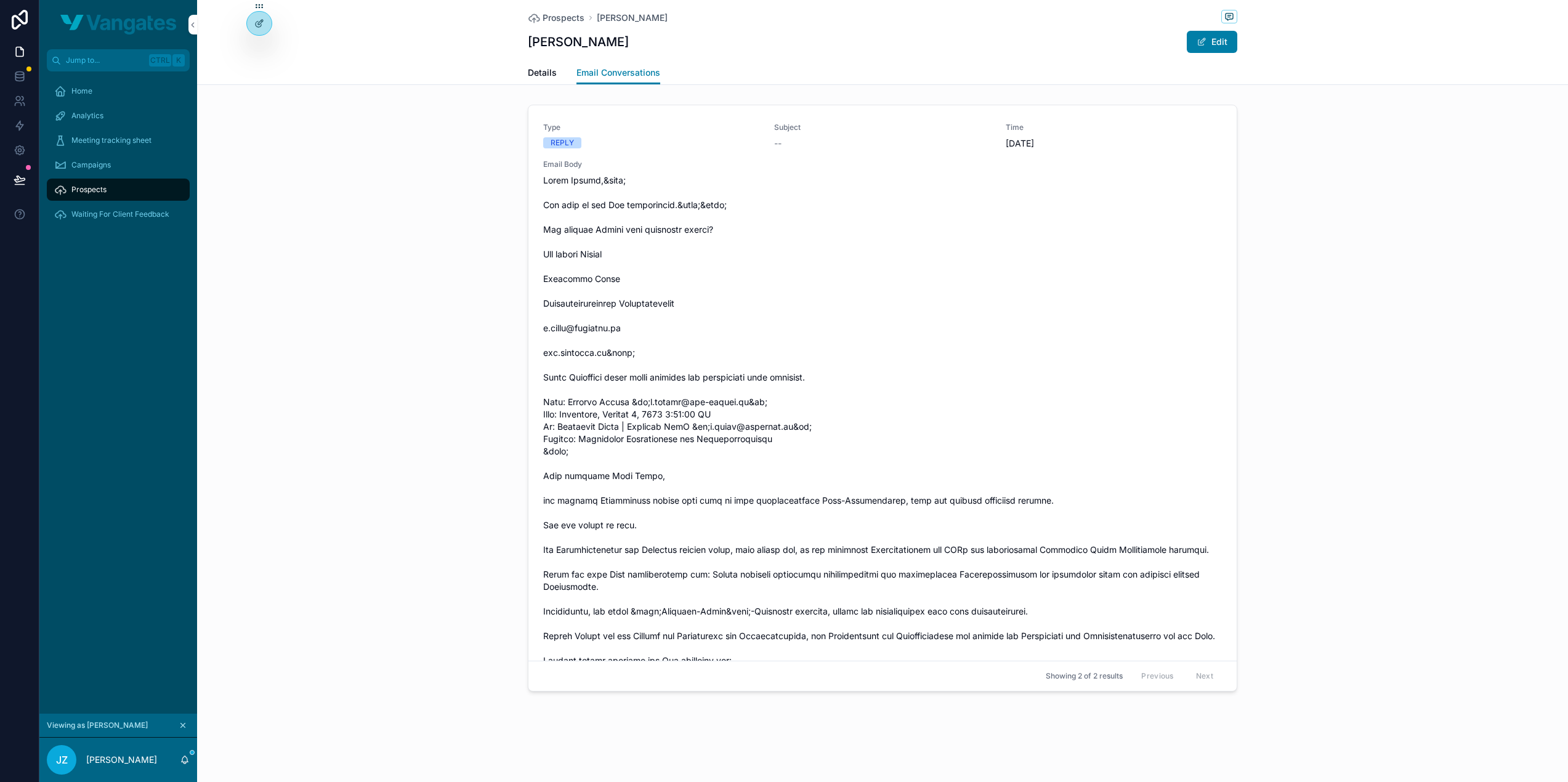
click at [540, 77] on span "Details" at bounding box center [542, 73] width 29 height 12
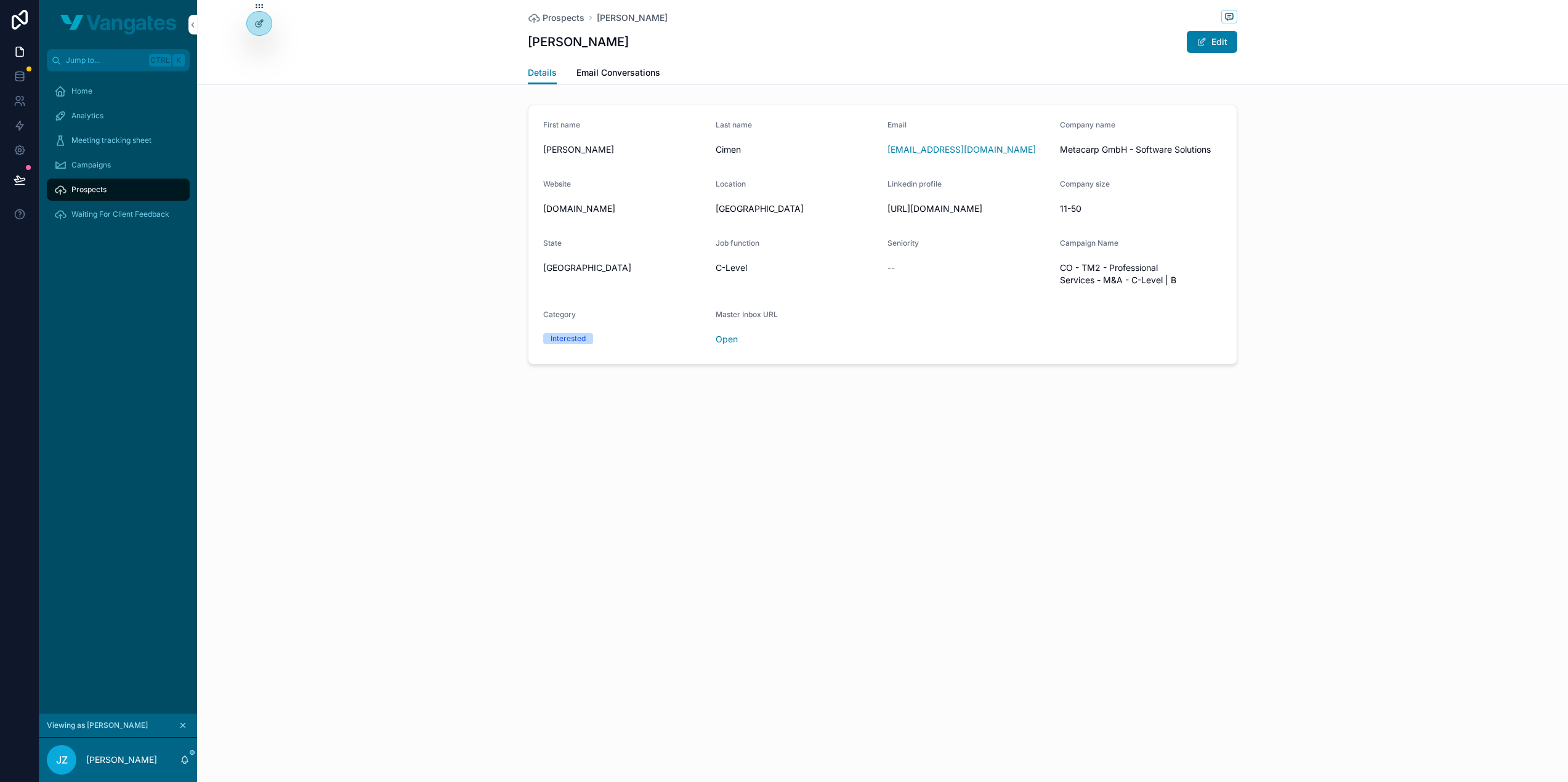
click at [97, 194] on span "Prospects" at bounding box center [89, 189] width 35 height 10
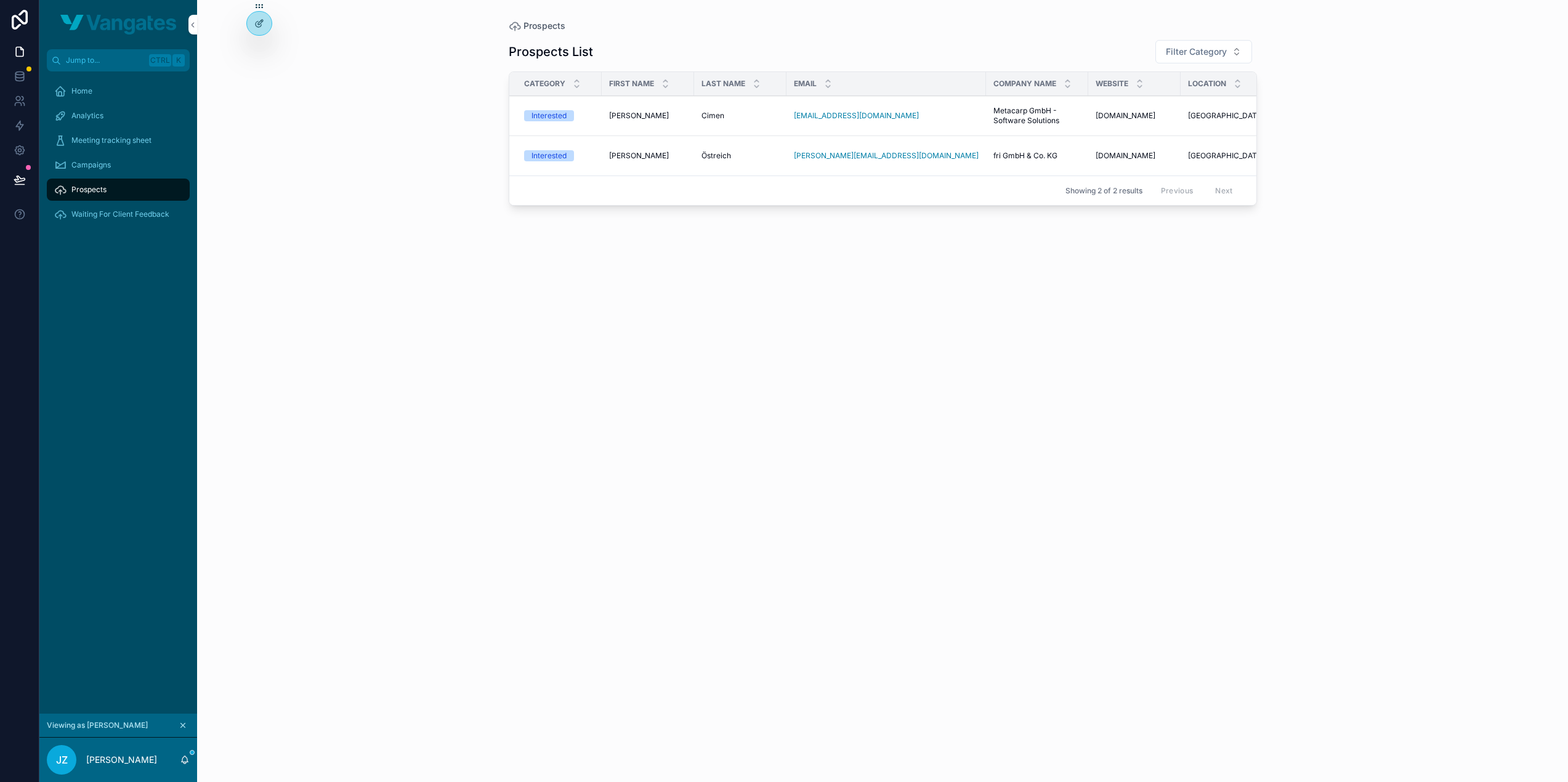
click at [631, 114] on span "Alexander" at bounding box center [639, 115] width 60 height 10
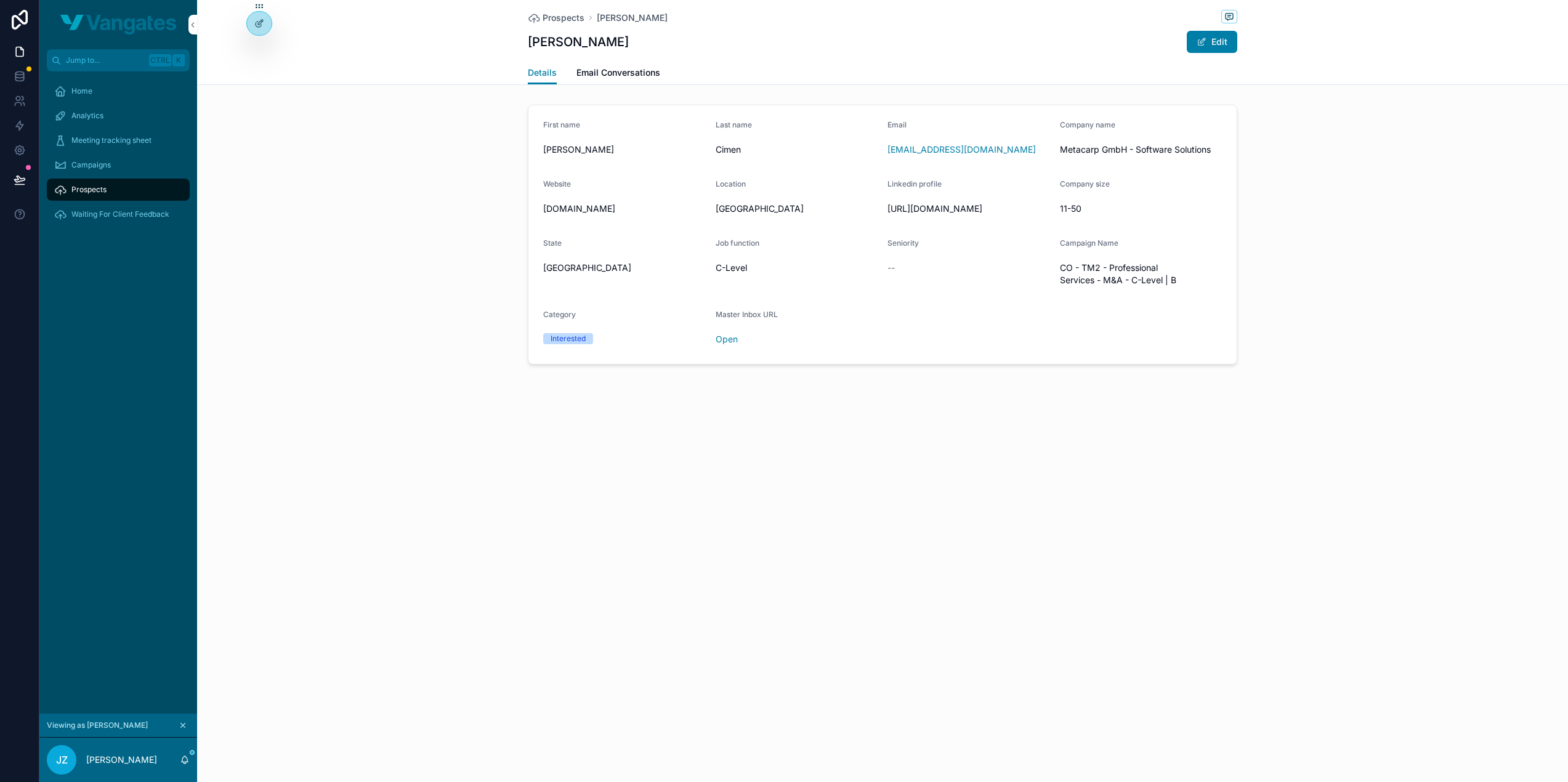
click at [620, 74] on span "Email Conversations" at bounding box center [618, 73] width 83 height 12
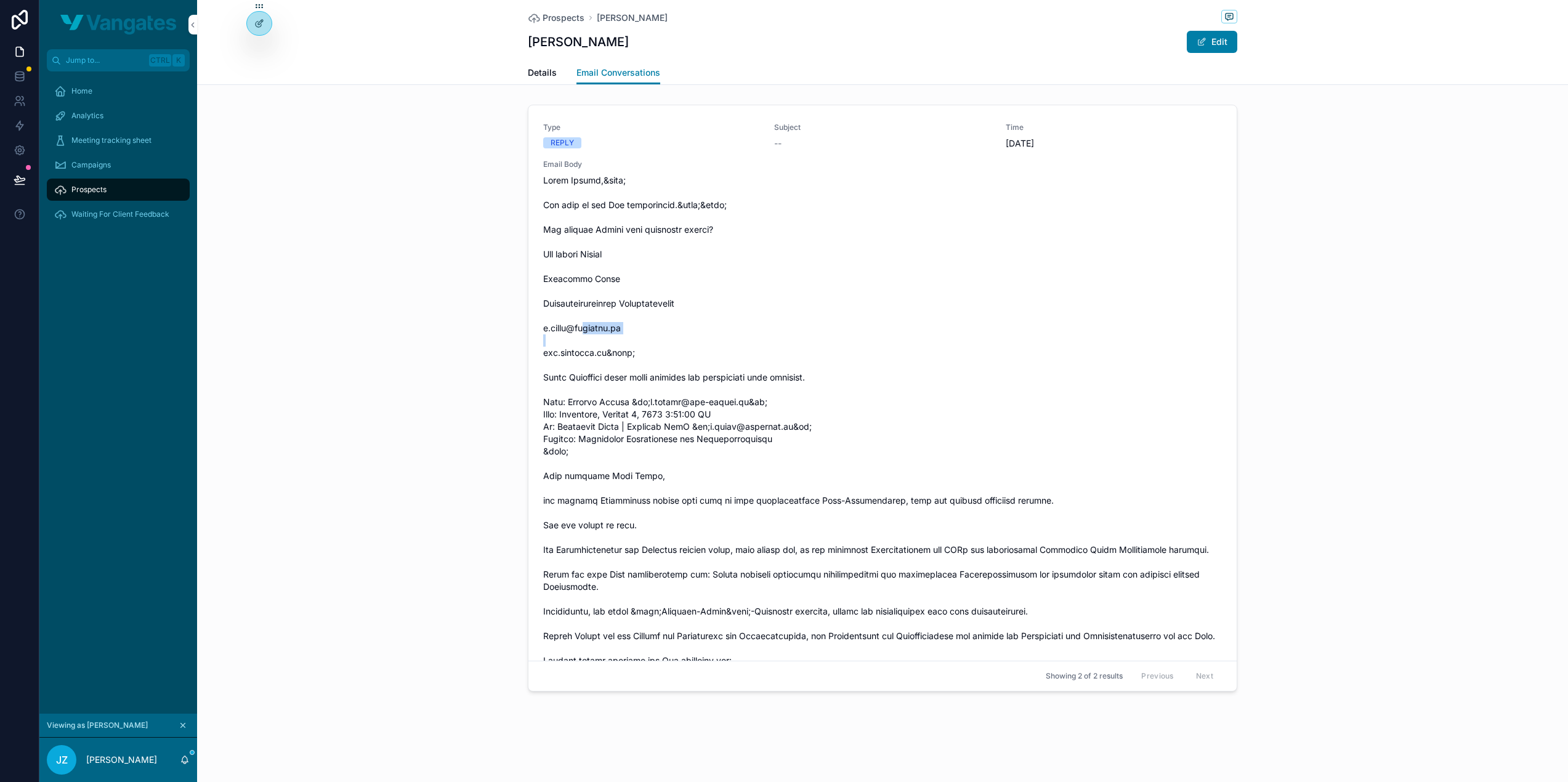
drag, startPoint x: 653, startPoint y: 353, endPoint x: 584, endPoint y: 355, distance: 69.0
click at [584, 355] on span "scrollable content" at bounding box center [882, 612] width 678 height 874
click at [597, 349] on span "scrollable content" at bounding box center [882, 612] width 678 height 874
click at [1298, 130] on div "Type REPLY Subject -- Time 8.10.2025 Email Body Type SENT Subject Effiziente Vo…" at bounding box center [882, 401] width 1371 height 602
click at [118, 187] on div "Prospects" at bounding box center [117, 189] width 128 height 20
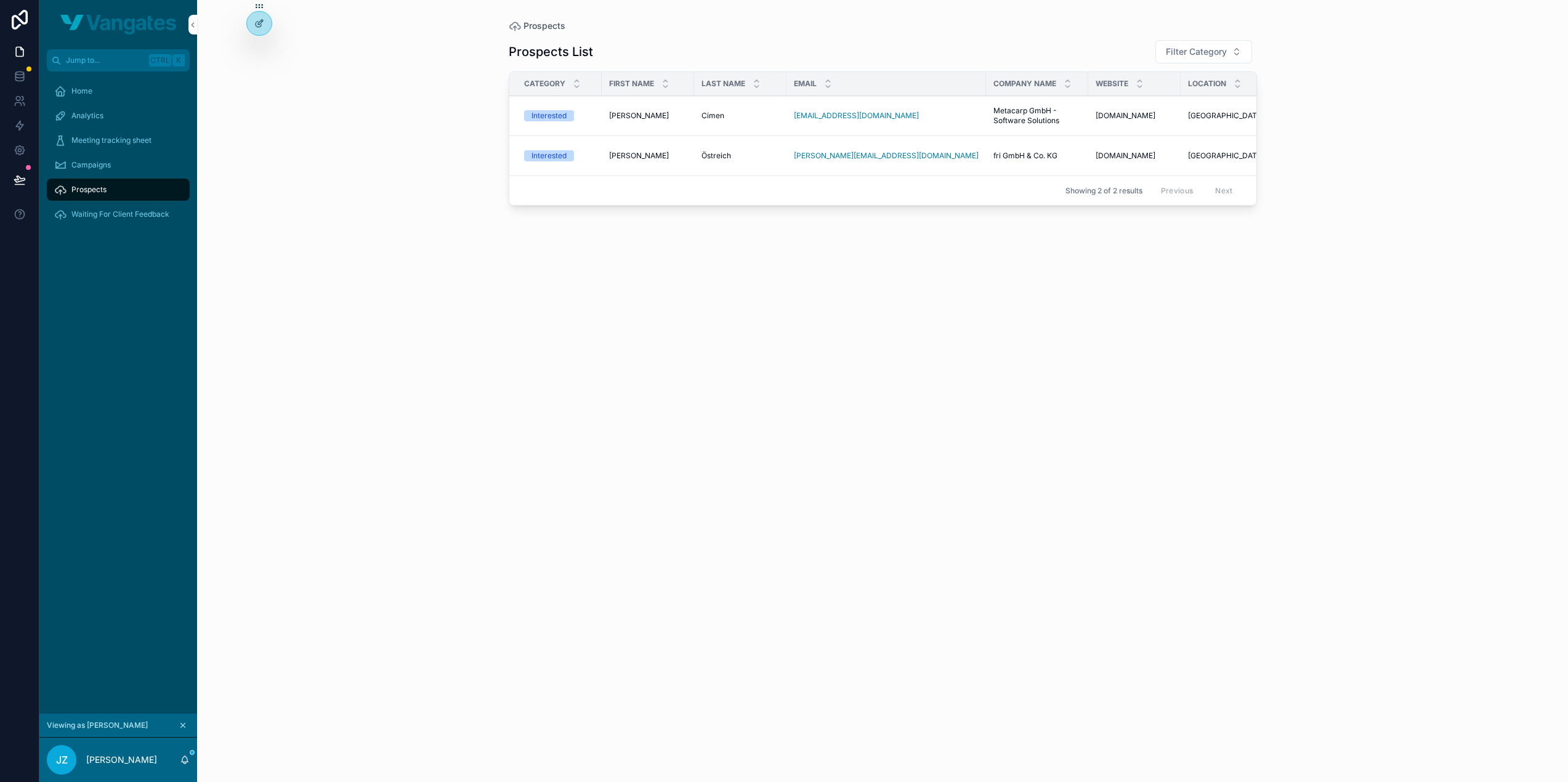
click at [687, 157] on td "Clemens Clemens" at bounding box center [648, 156] width 92 height 40
click at [647, 159] on div "Clemens Clemens" at bounding box center [648, 155] width 77 height 10
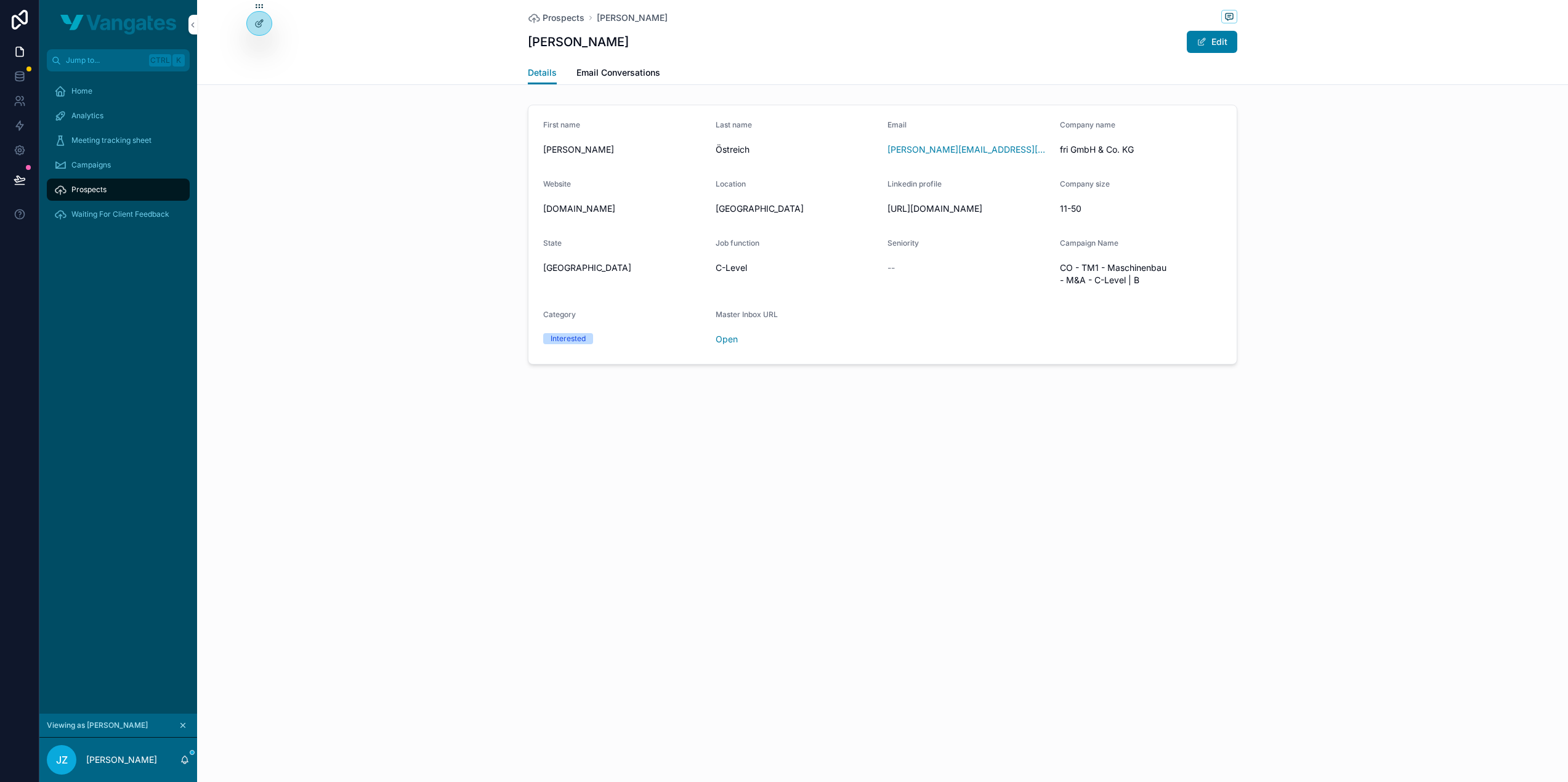
click at [653, 70] on span "Email Conversations" at bounding box center [618, 73] width 83 height 12
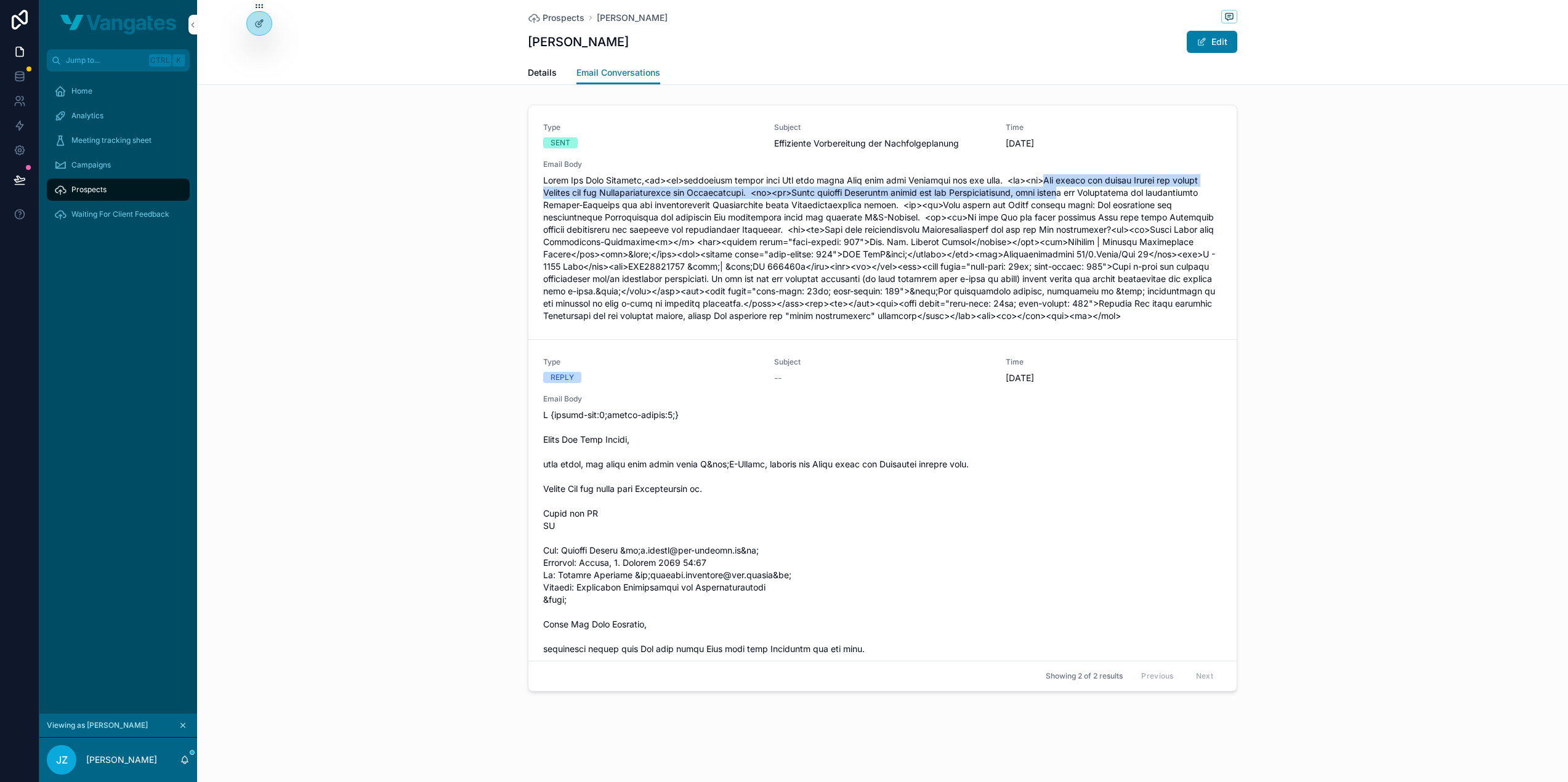
drag, startPoint x: 1036, startPoint y: 181, endPoint x: 1087, endPoint y: 190, distance: 51.8
click at [1087, 190] on span "scrollable content" at bounding box center [882, 248] width 678 height 148
drag, startPoint x: 1038, startPoint y: 179, endPoint x: 825, endPoint y: 193, distance: 213.5
click at [825, 193] on span "scrollable content" at bounding box center [882, 248] width 678 height 148
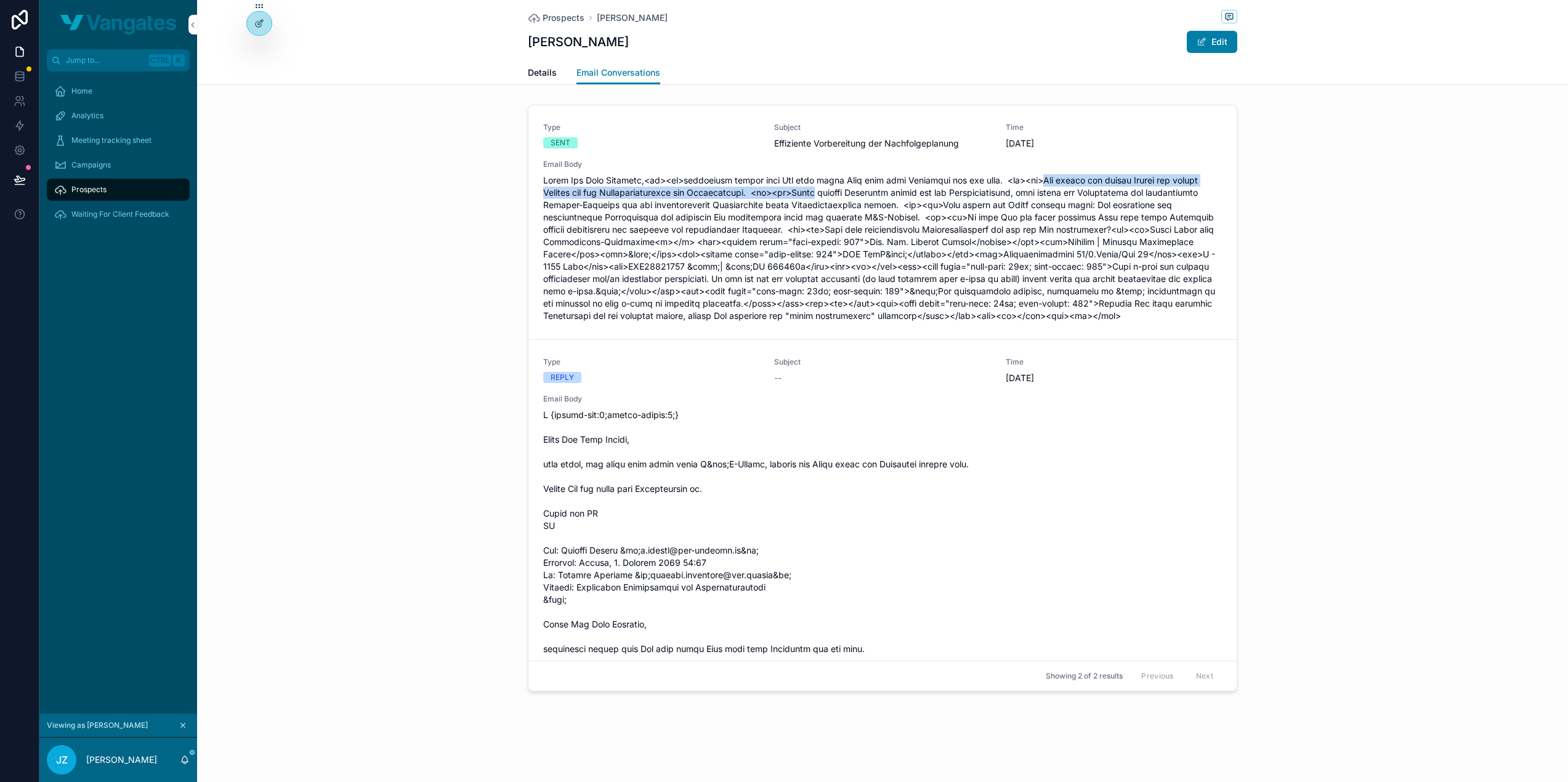
click at [825, 193] on span "scrollable content" at bounding box center [882, 248] width 678 height 148
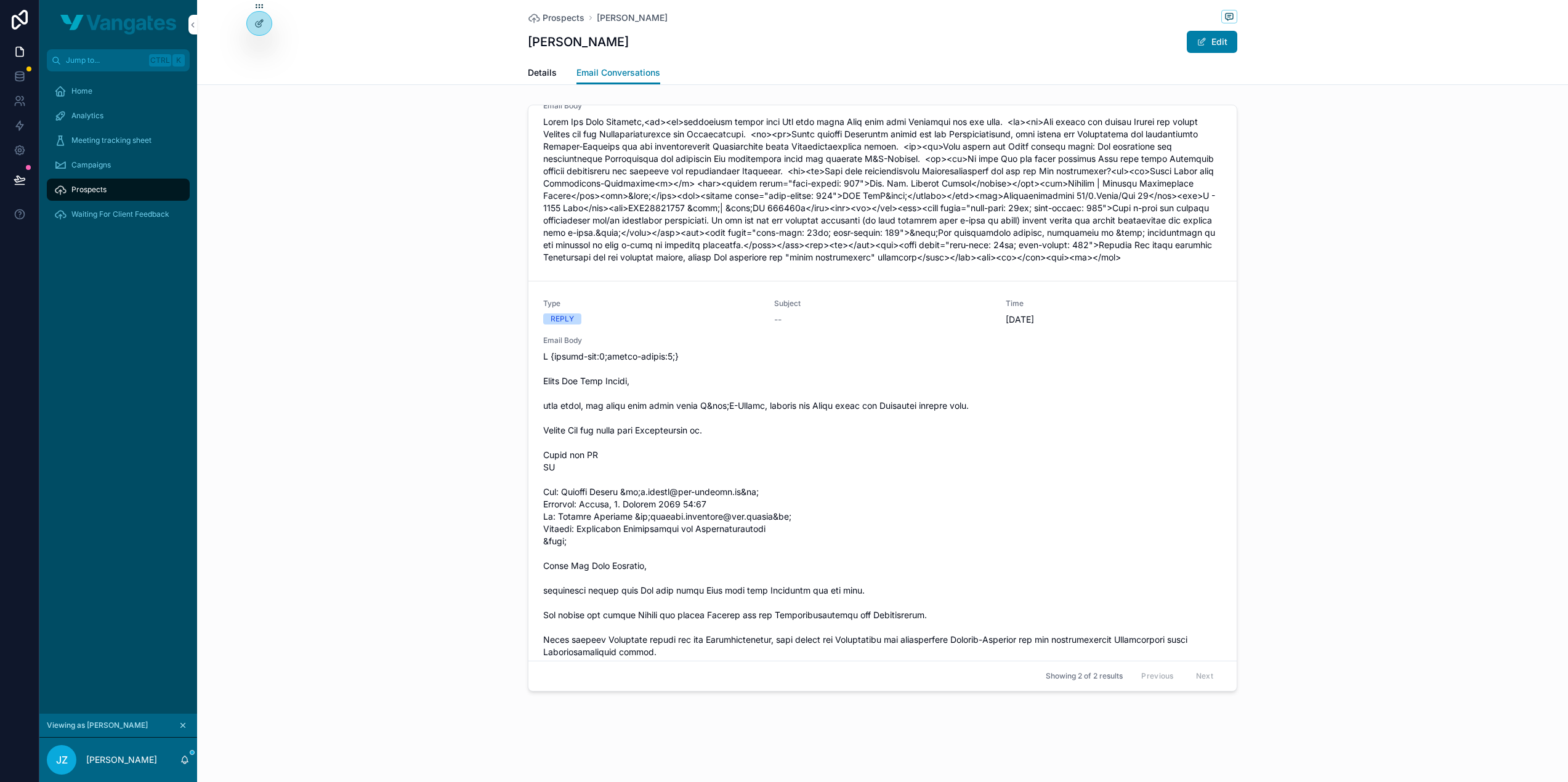
scroll to position [61, 0]
drag, startPoint x: 731, startPoint y: 546, endPoint x: 741, endPoint y: 546, distance: 10.0
click at [741, 546] on span "scrollable content" at bounding box center [882, 637] width 678 height 579
click at [728, 547] on span "scrollable content" at bounding box center [882, 637] width 678 height 579
drag, startPoint x: 730, startPoint y: 549, endPoint x: 769, endPoint y: 550, distance: 39.0
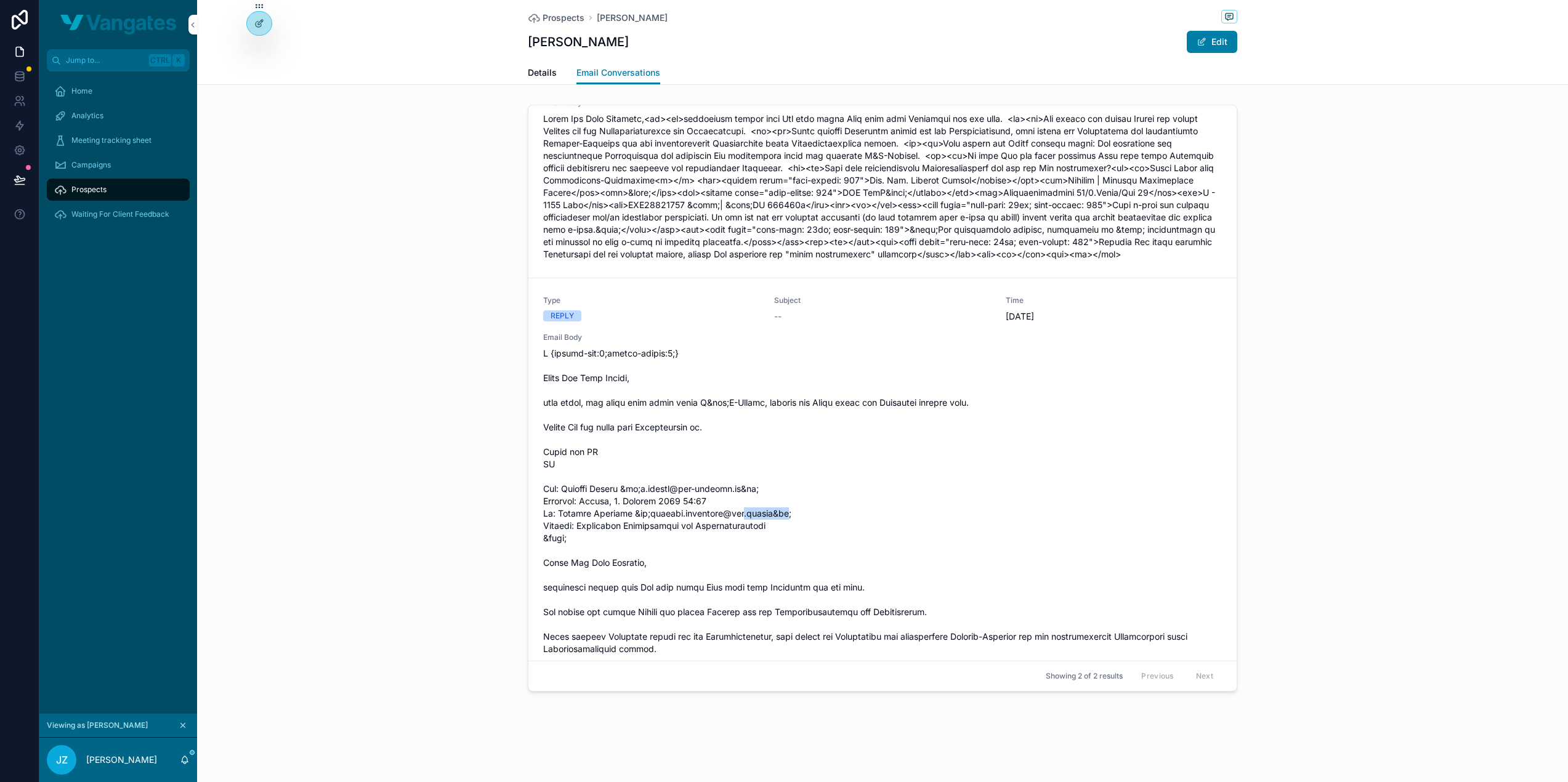
click at [769, 550] on span "scrollable content" at bounding box center [882, 637] width 678 height 579
copy span "fri.energy"
